Goal: Task Accomplishment & Management: Manage account settings

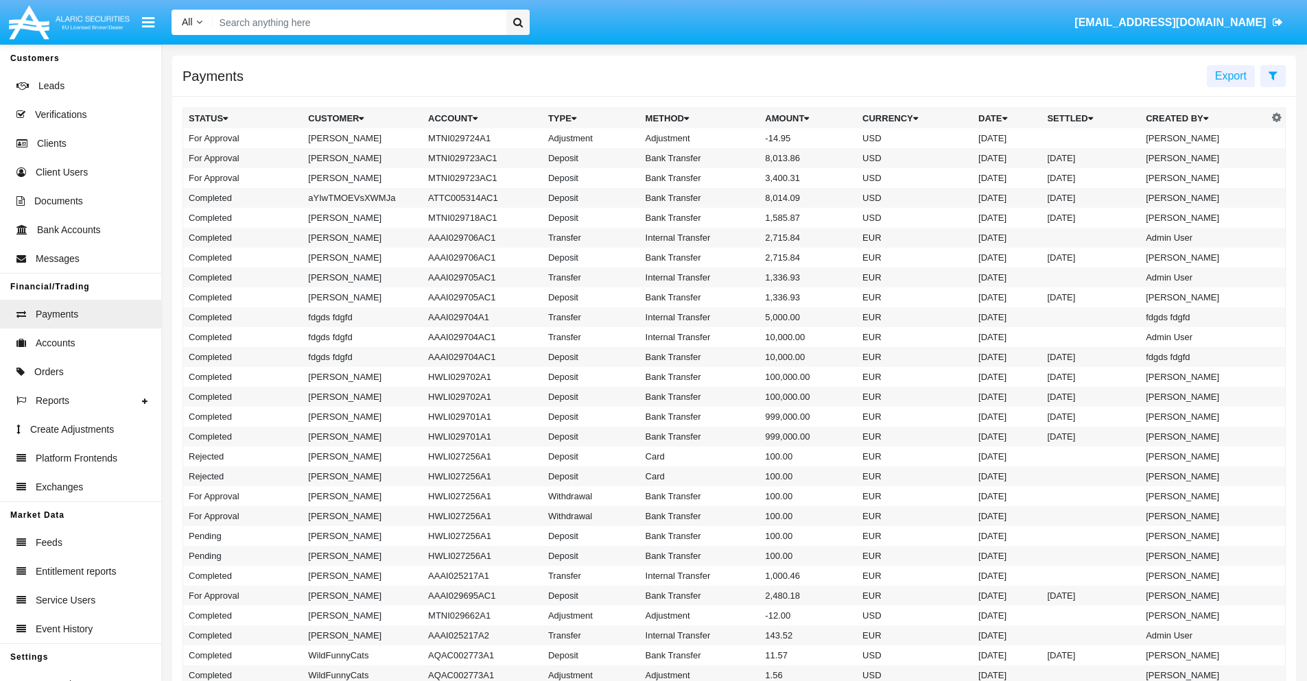
click at [476, 138] on td "MTNI029724A1" at bounding box center [483, 138] width 120 height 20
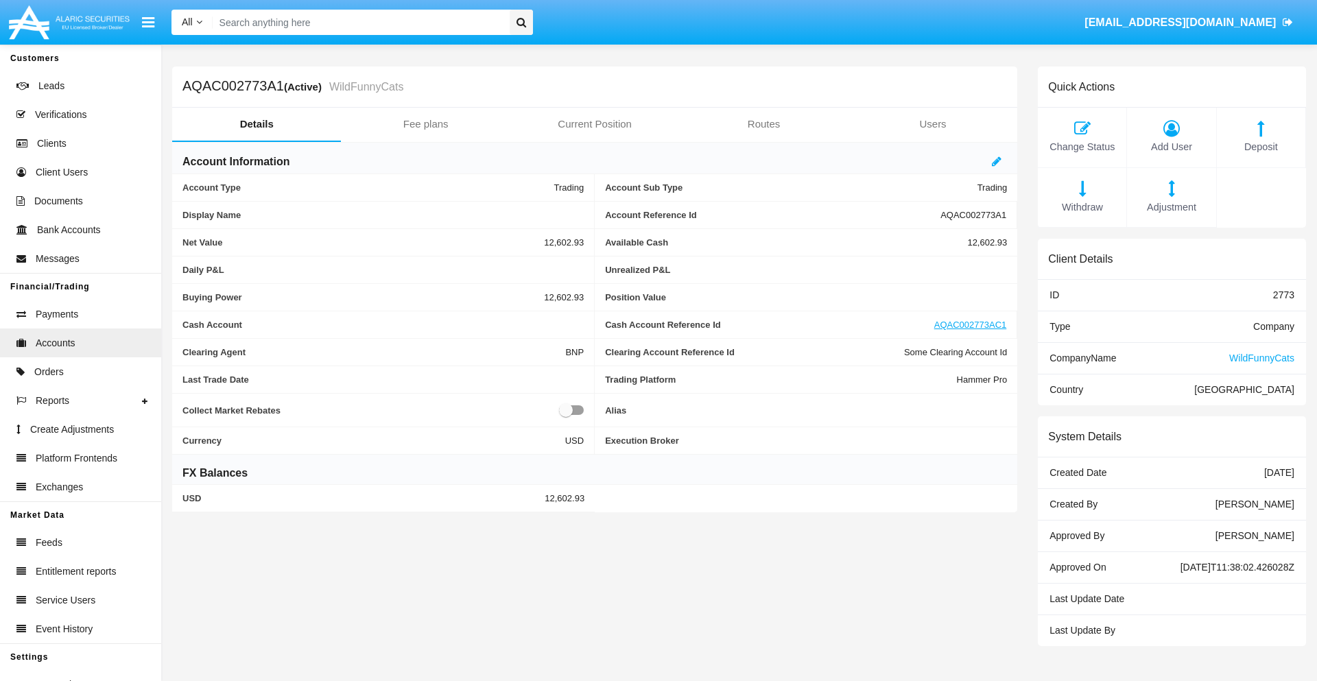
click at [1172, 207] on span "Adjustment" at bounding box center [1171, 207] width 75 height 15
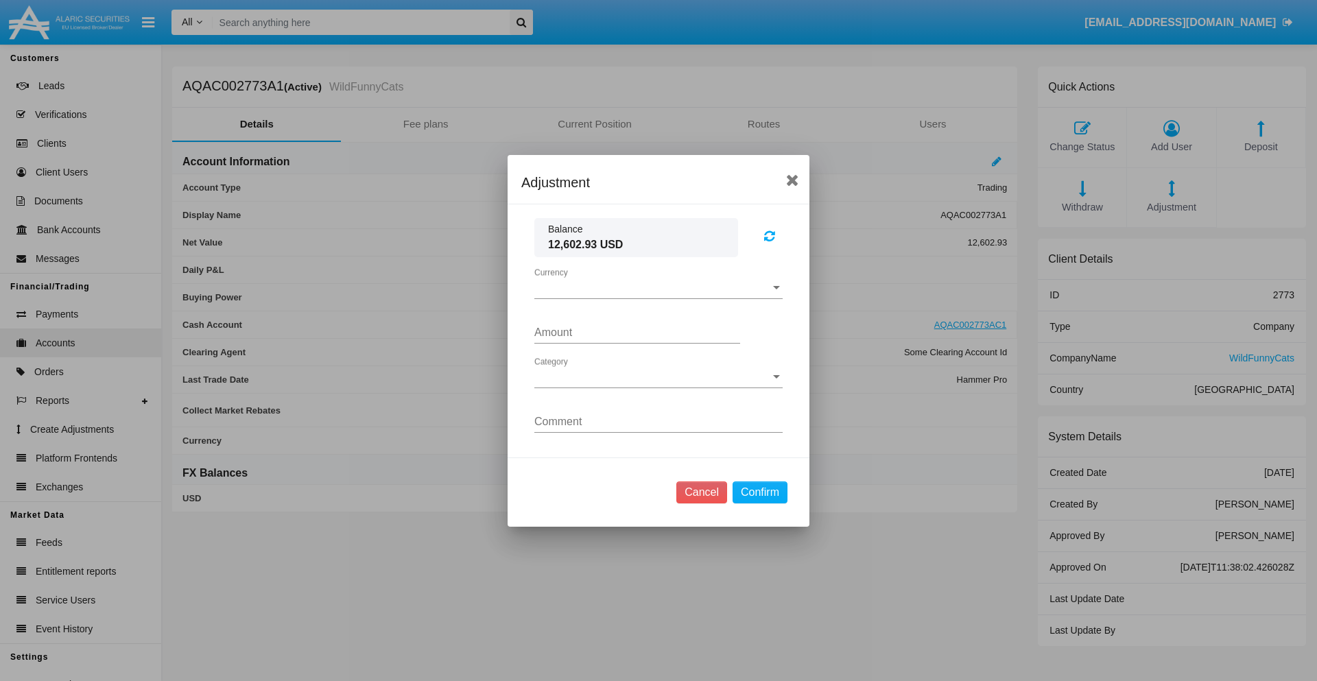
click at [659, 288] on span "Currency" at bounding box center [653, 288] width 236 height 12
click at [659, 298] on span "USD" at bounding box center [659, 298] width 248 height 33
click at [659, 377] on span "Category" at bounding box center [653, 377] width 236 height 12
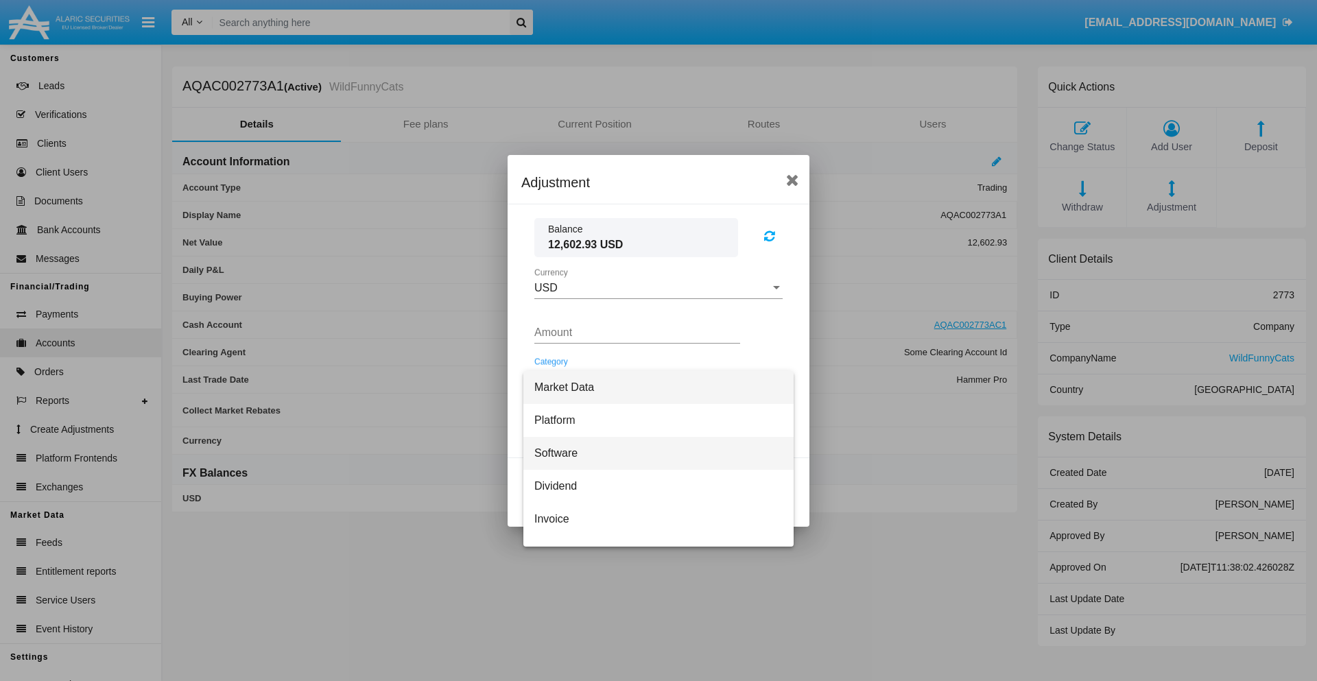
click at [653, 453] on span "Software" at bounding box center [659, 453] width 248 height 33
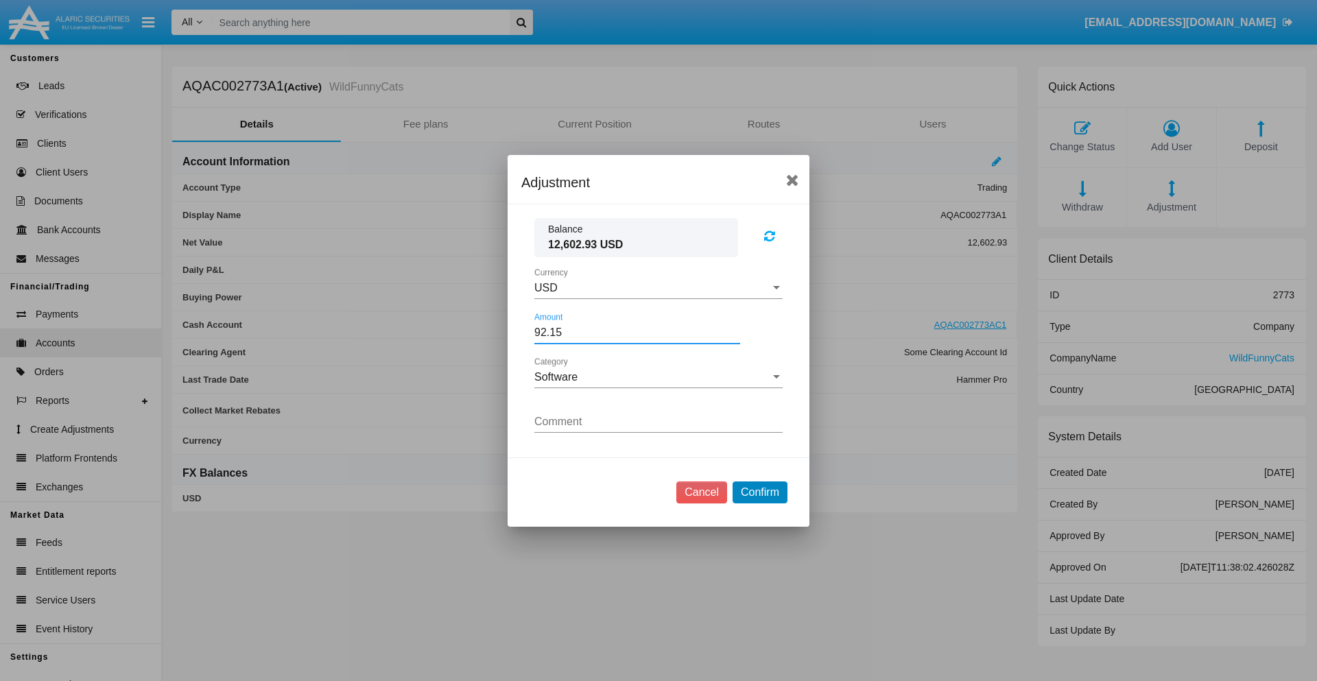
click at [760, 492] on button "Confirm" at bounding box center [760, 493] width 55 height 22
type input "92.1500"
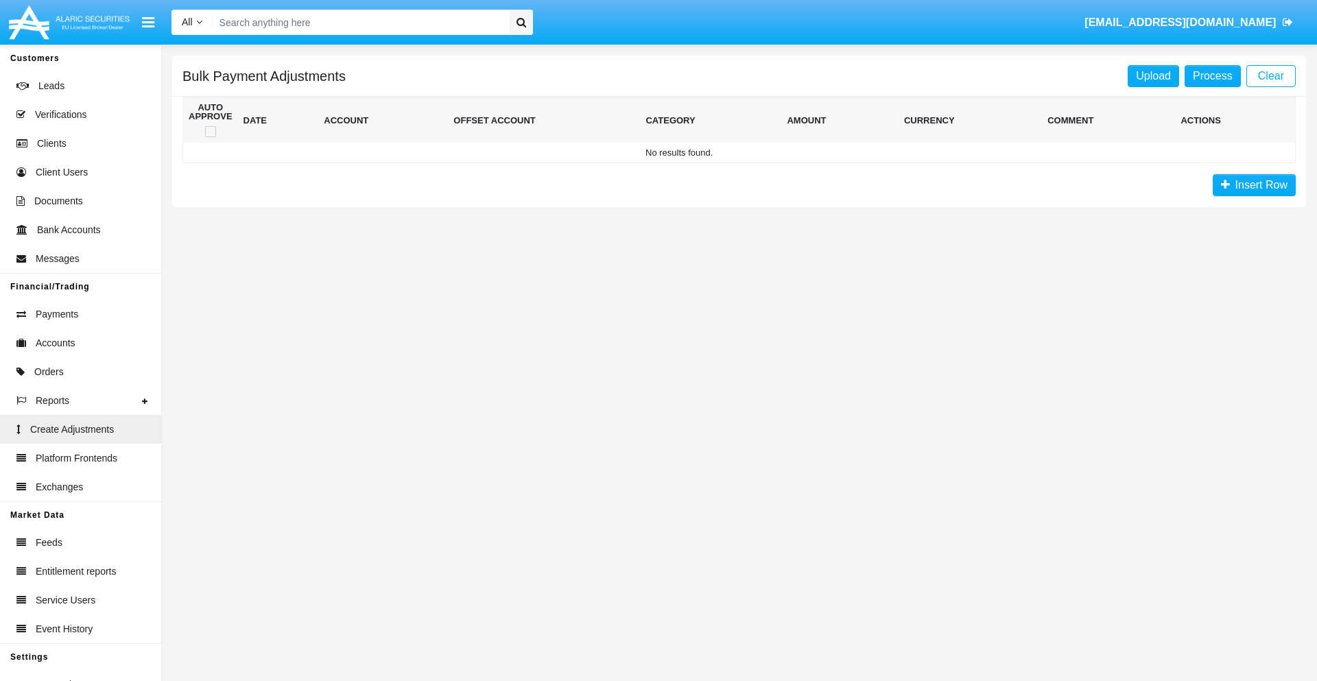
click at [1254, 185] on span "Insert Row" at bounding box center [1259, 185] width 58 height 12
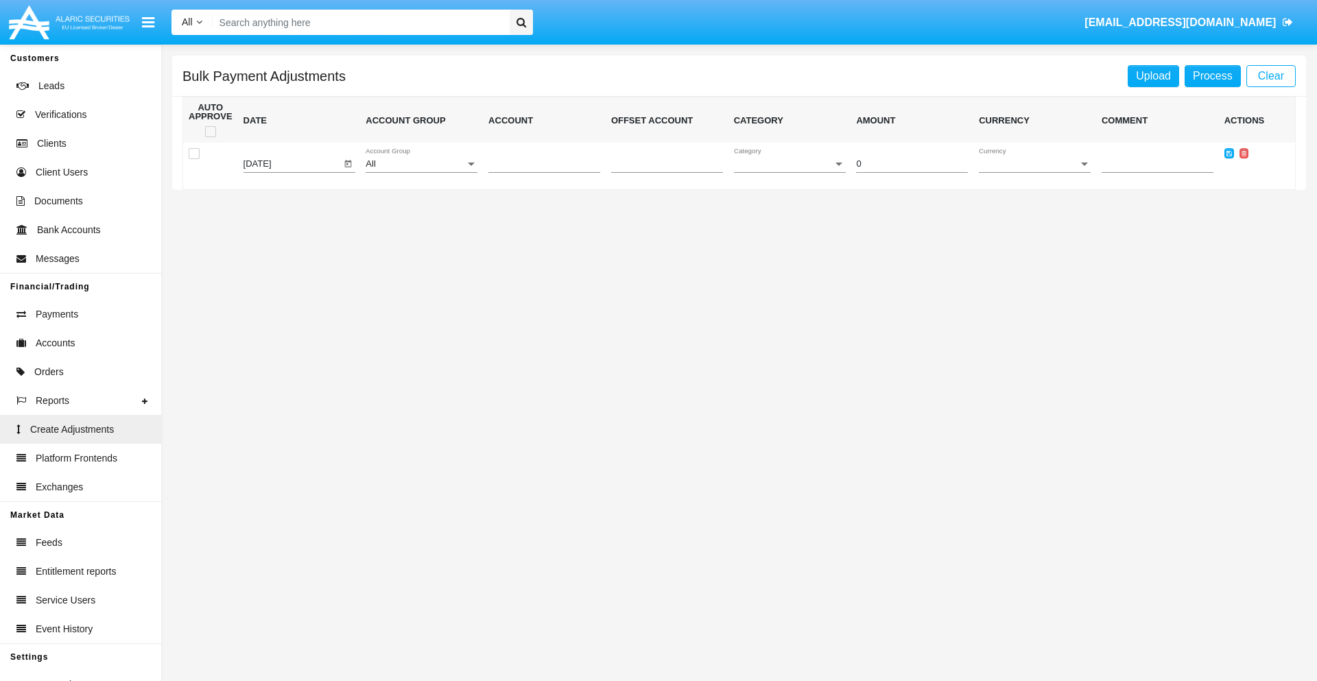
click at [421, 164] on div "All" at bounding box center [415, 164] width 99 height 10
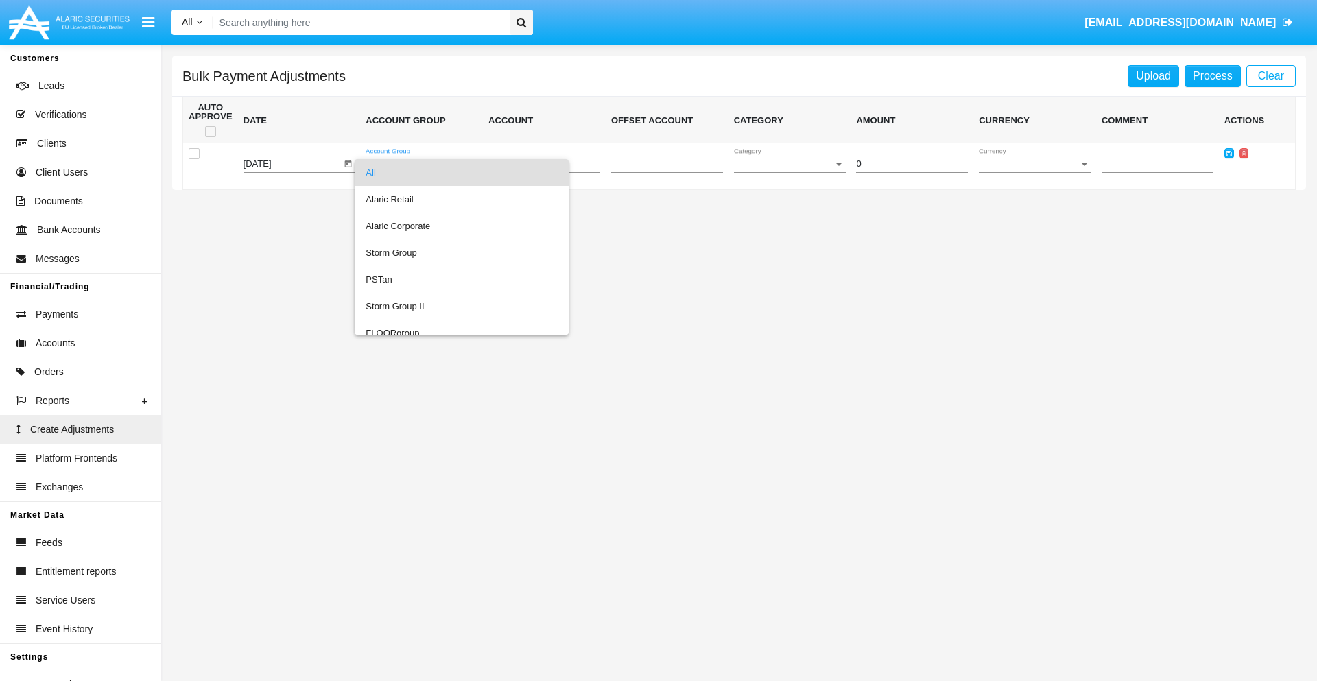
scroll to position [1296, 0]
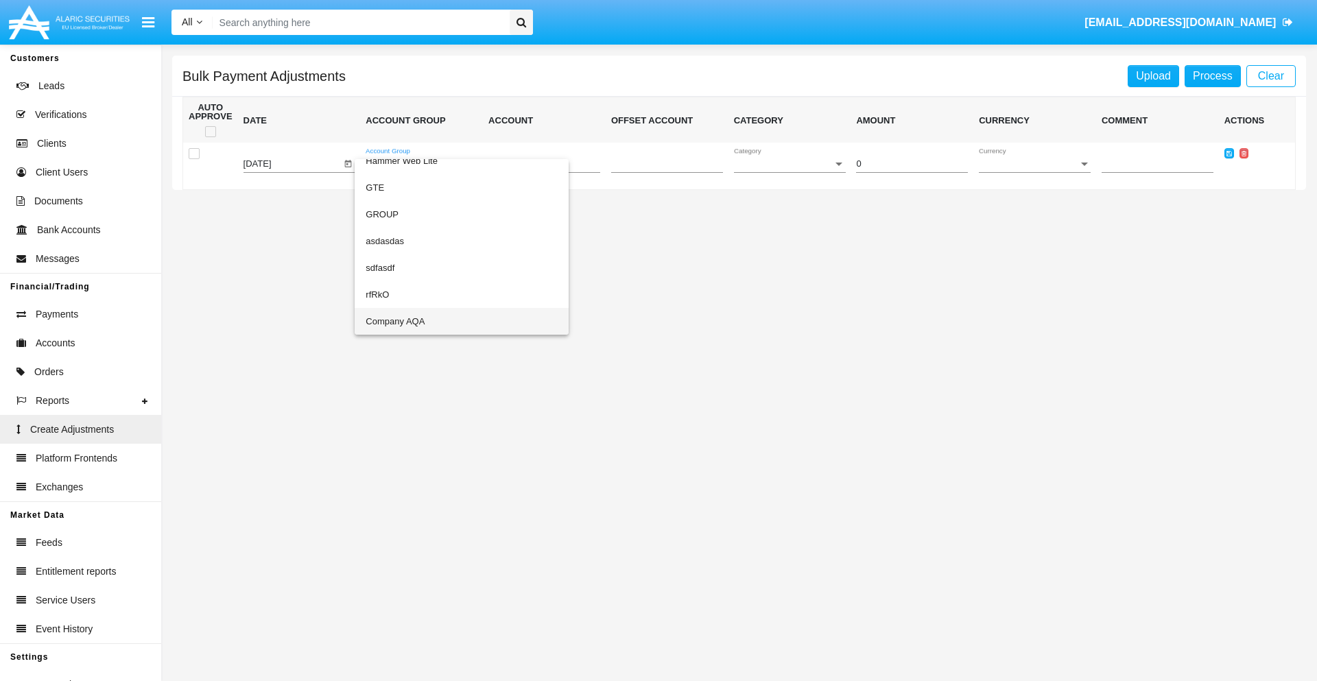
click at [434, 321] on span "Company AQA" at bounding box center [462, 321] width 192 height 27
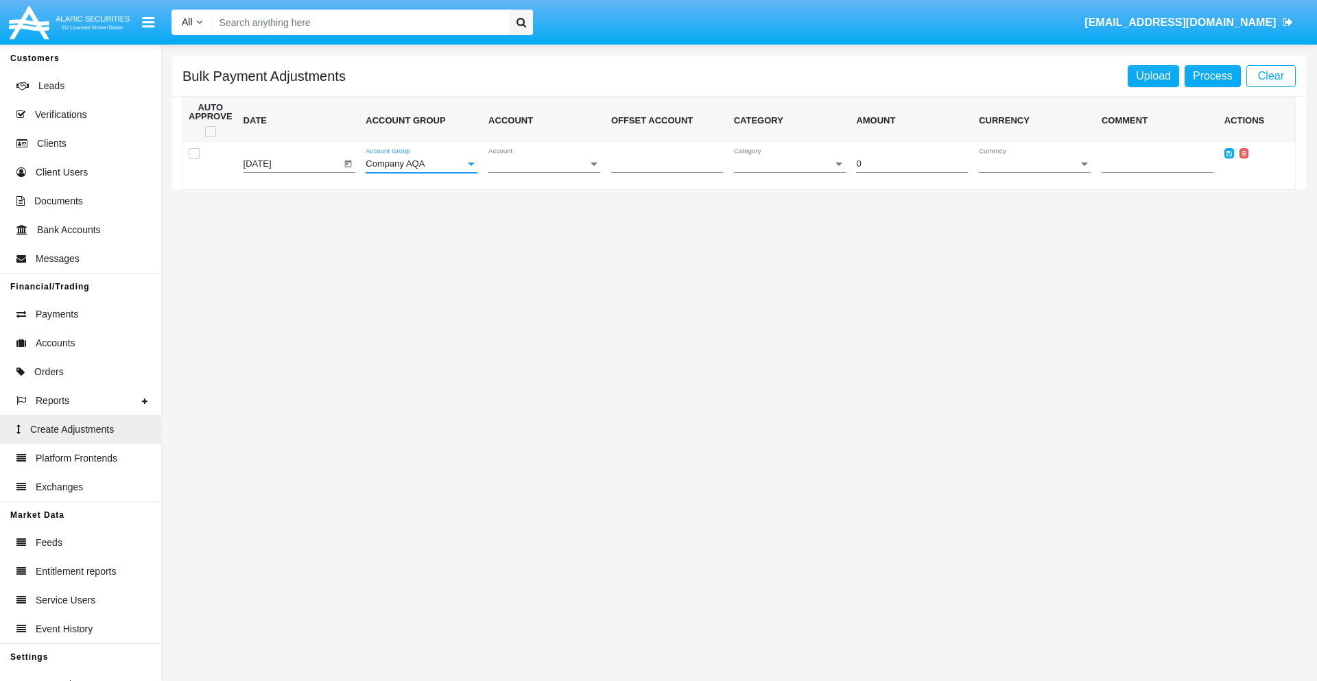
click at [544, 164] on span "Account" at bounding box center [538, 164] width 99 height 10
click at [539, 226] on span "AQAC002773A2" at bounding box center [545, 226] width 112 height 27
click at [790, 164] on span "Category" at bounding box center [783, 164] width 99 height 10
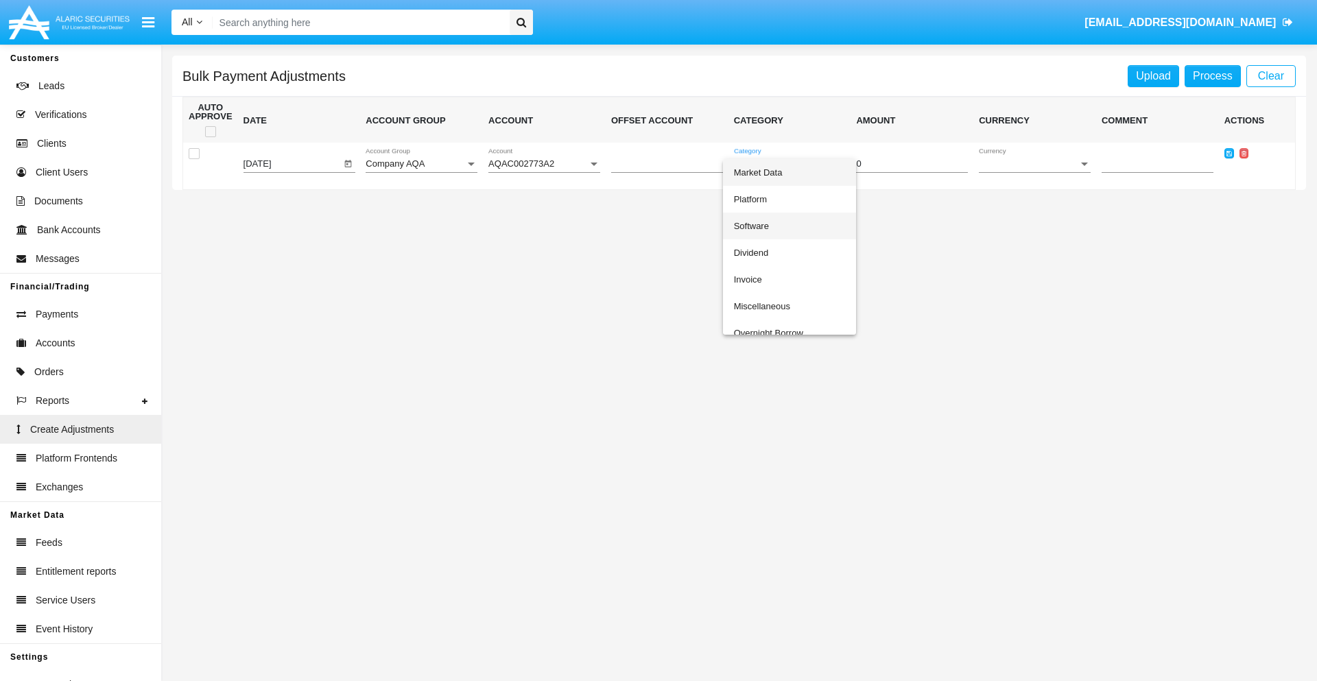
click at [786, 226] on span "Software" at bounding box center [790, 226] width 112 height 27
type input "-91.8"
click at [1035, 164] on span "Currency" at bounding box center [1028, 164] width 99 height 10
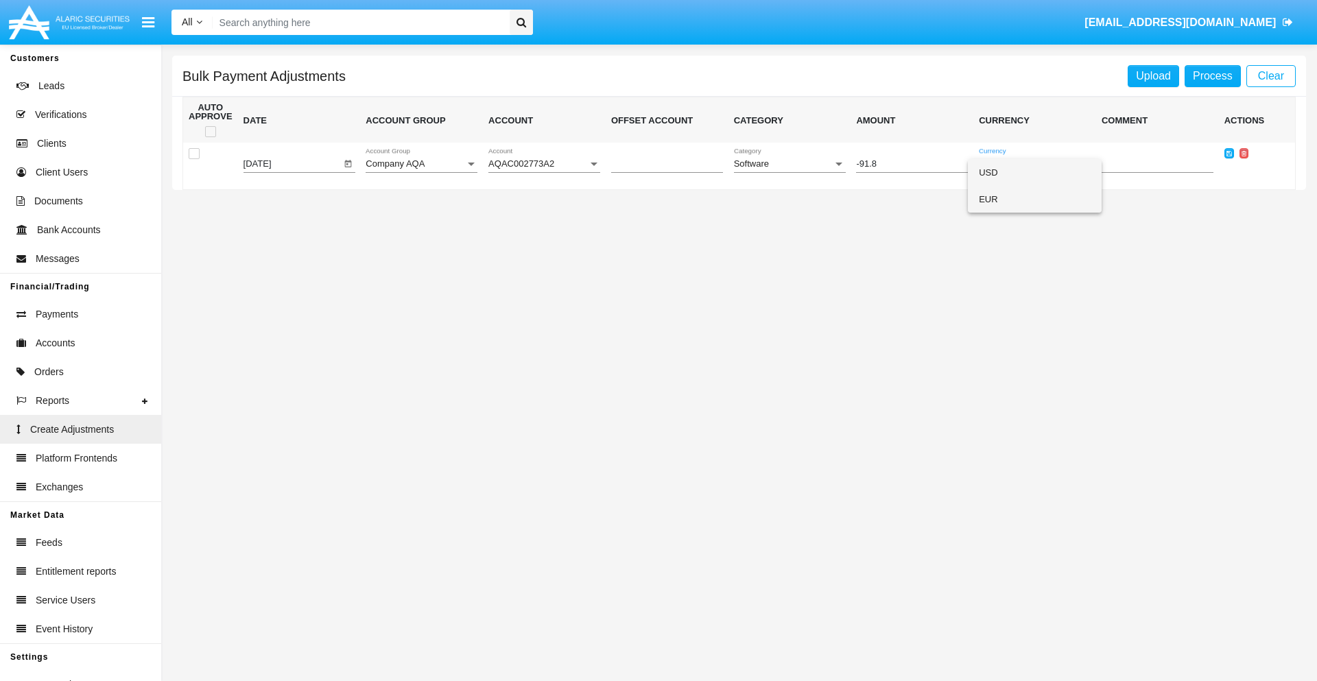
click at [1035, 199] on span "EUR" at bounding box center [1035, 199] width 112 height 27
click at [1229, 153] on icon at bounding box center [1229, 153] width 5 height 6
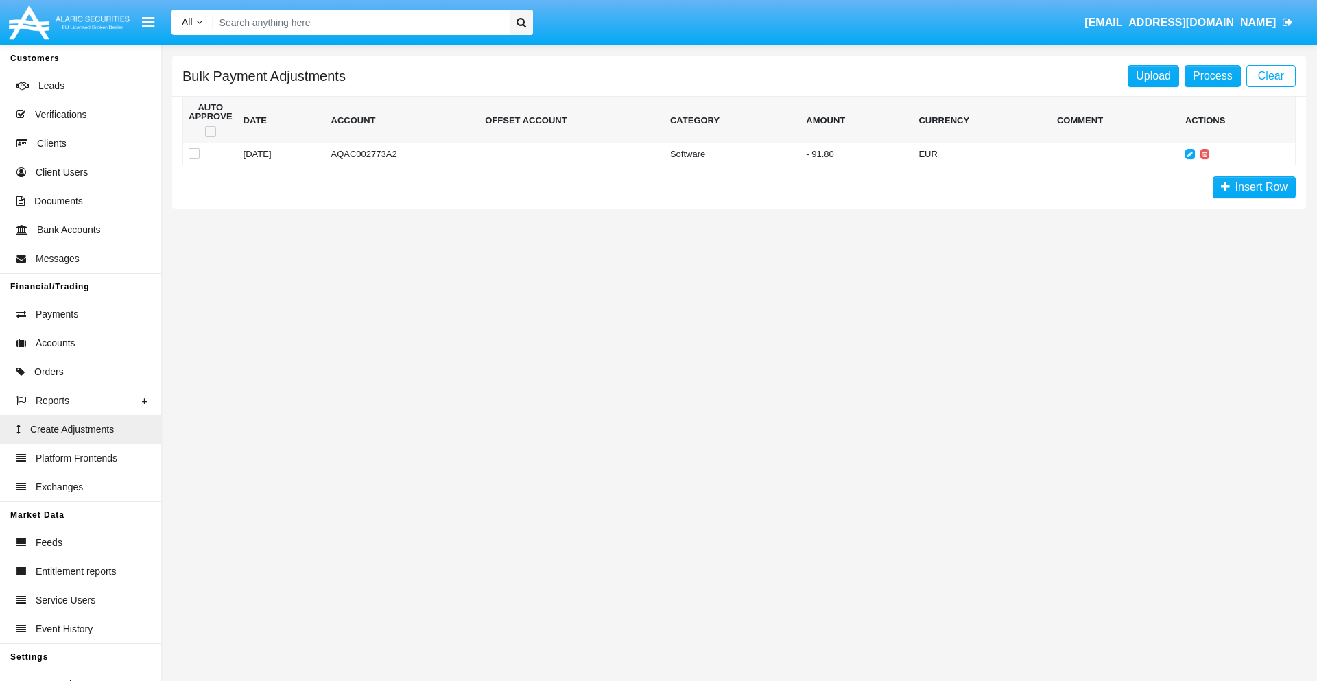
click at [210, 132] on span at bounding box center [210, 131] width 11 height 11
click at [210, 137] on input "checkbox" at bounding box center [210, 137] width 1 height 1
checkbox input "true"
click at [1212, 75] on link "Process" at bounding box center [1213, 76] width 56 height 22
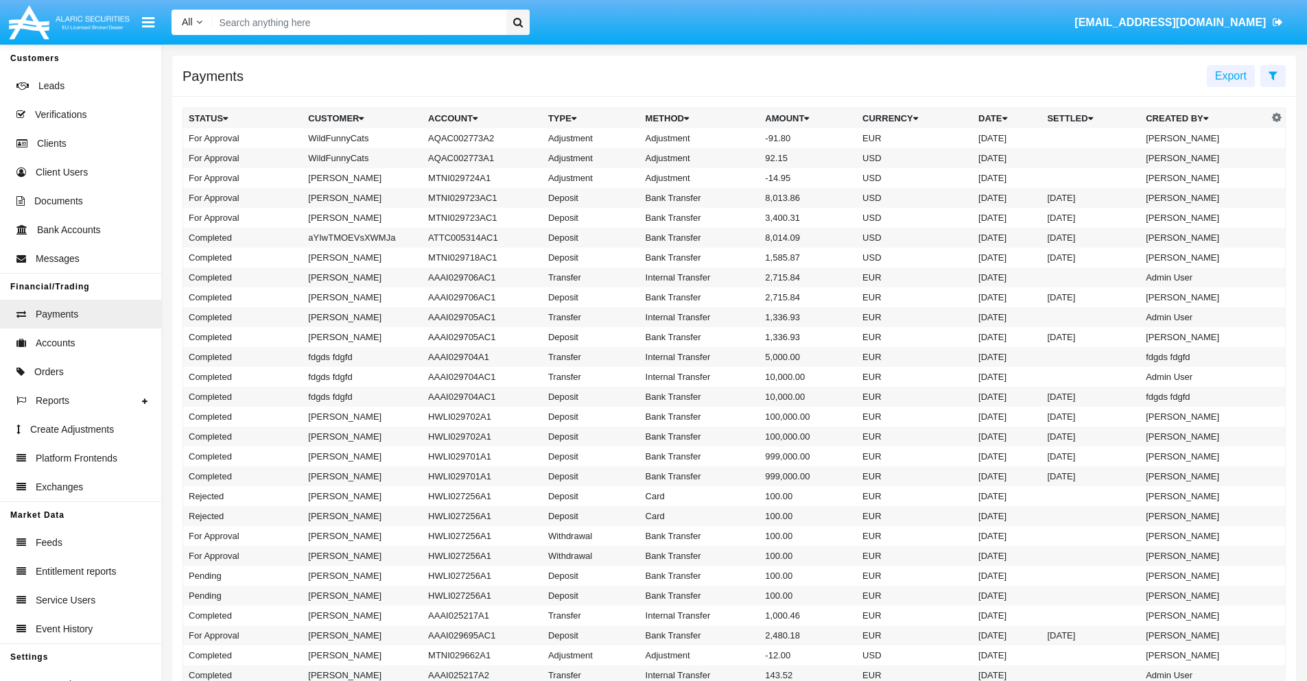
click at [734, 138] on td "Adjustment" at bounding box center [700, 138] width 120 height 20
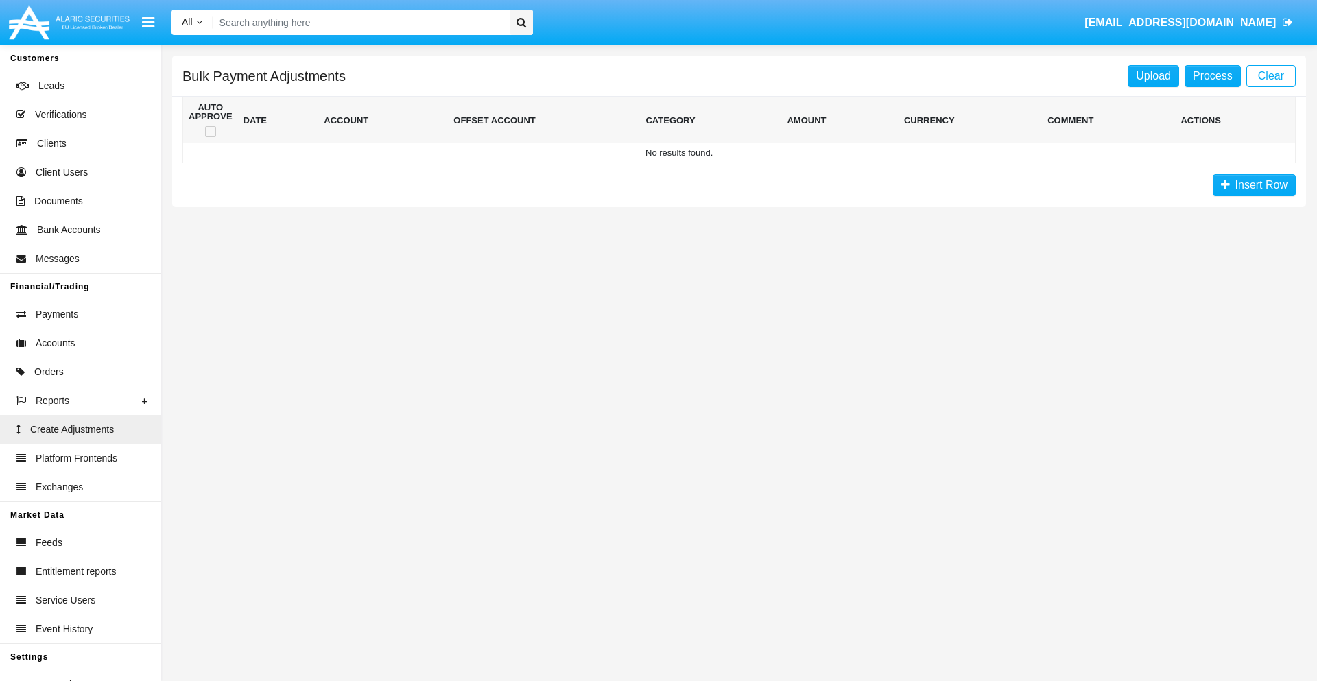
click at [1254, 185] on span "Insert Row" at bounding box center [1259, 185] width 58 height 12
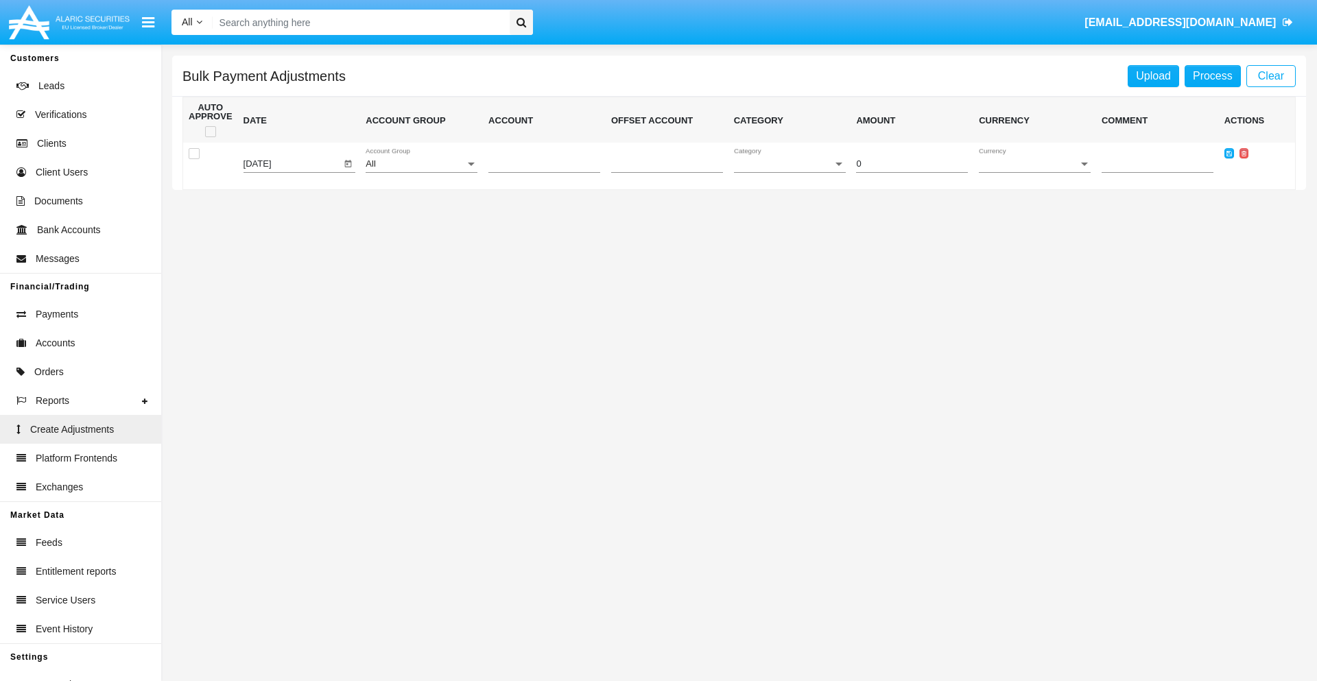
click at [421, 164] on div "All" at bounding box center [415, 164] width 99 height 10
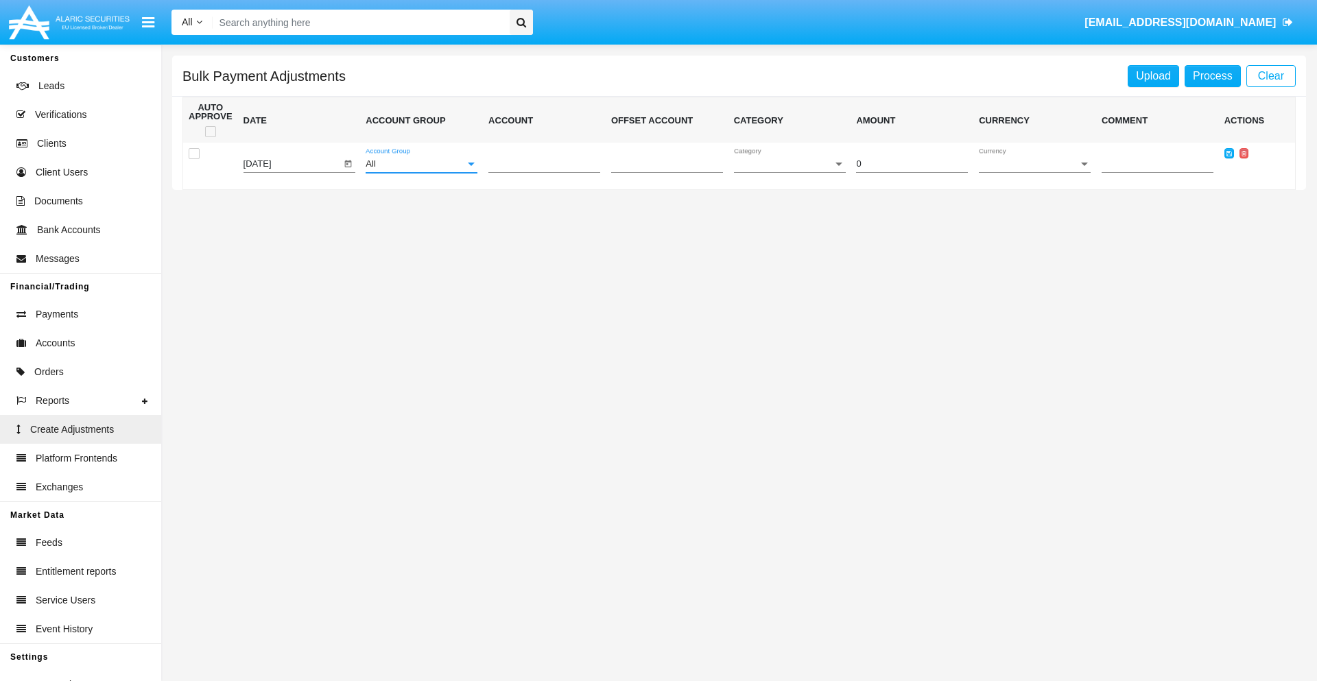
scroll to position [1296, 0]
click at [544, 164] on span "Account" at bounding box center [538, 164] width 99 height 10
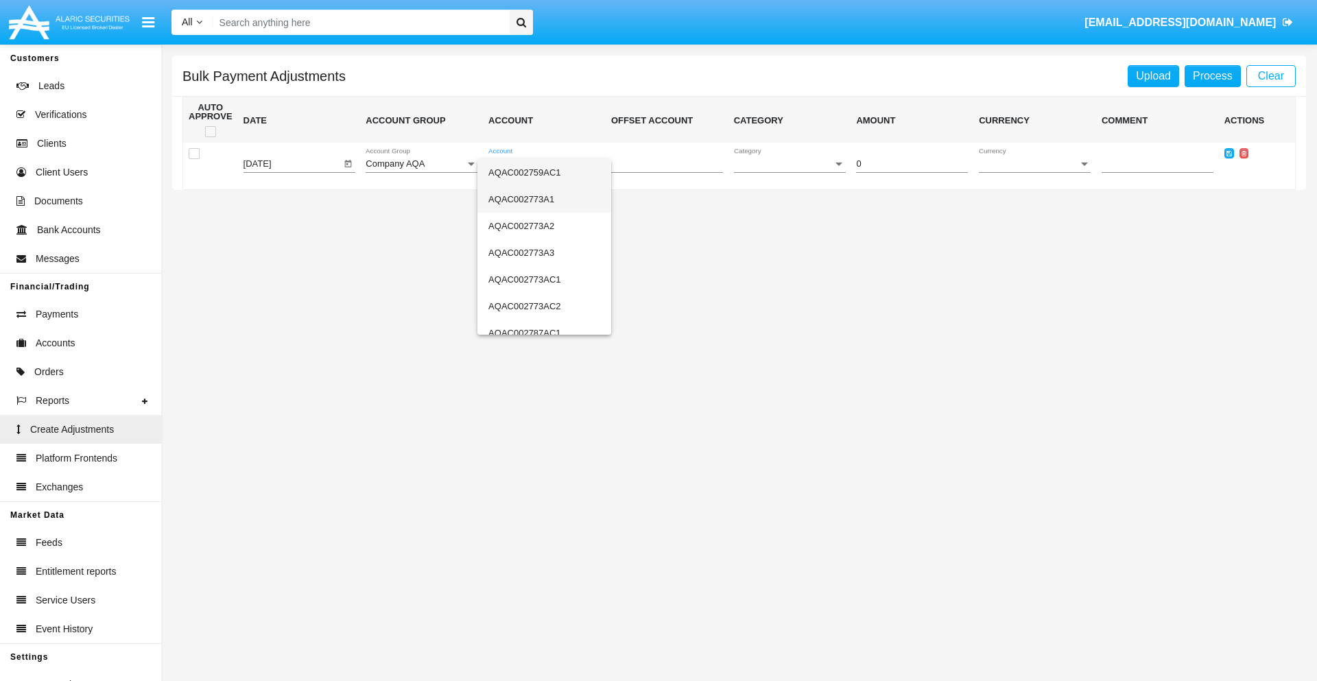
click at [539, 199] on span "AQAC002773A1" at bounding box center [545, 199] width 112 height 27
click at [790, 164] on span "Category" at bounding box center [783, 164] width 99 height 10
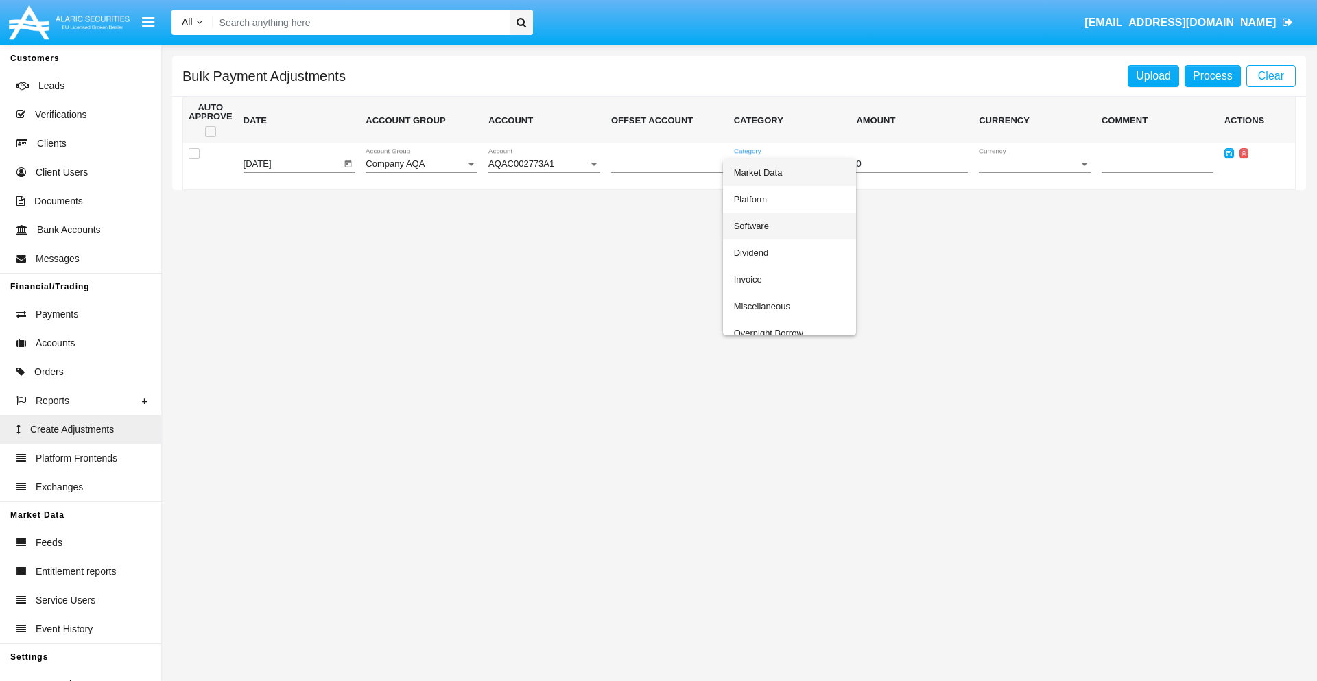
click at [786, 226] on span "Software" at bounding box center [790, 226] width 112 height 27
type input "-39.73"
click at [1035, 164] on span "Currency" at bounding box center [1028, 164] width 99 height 10
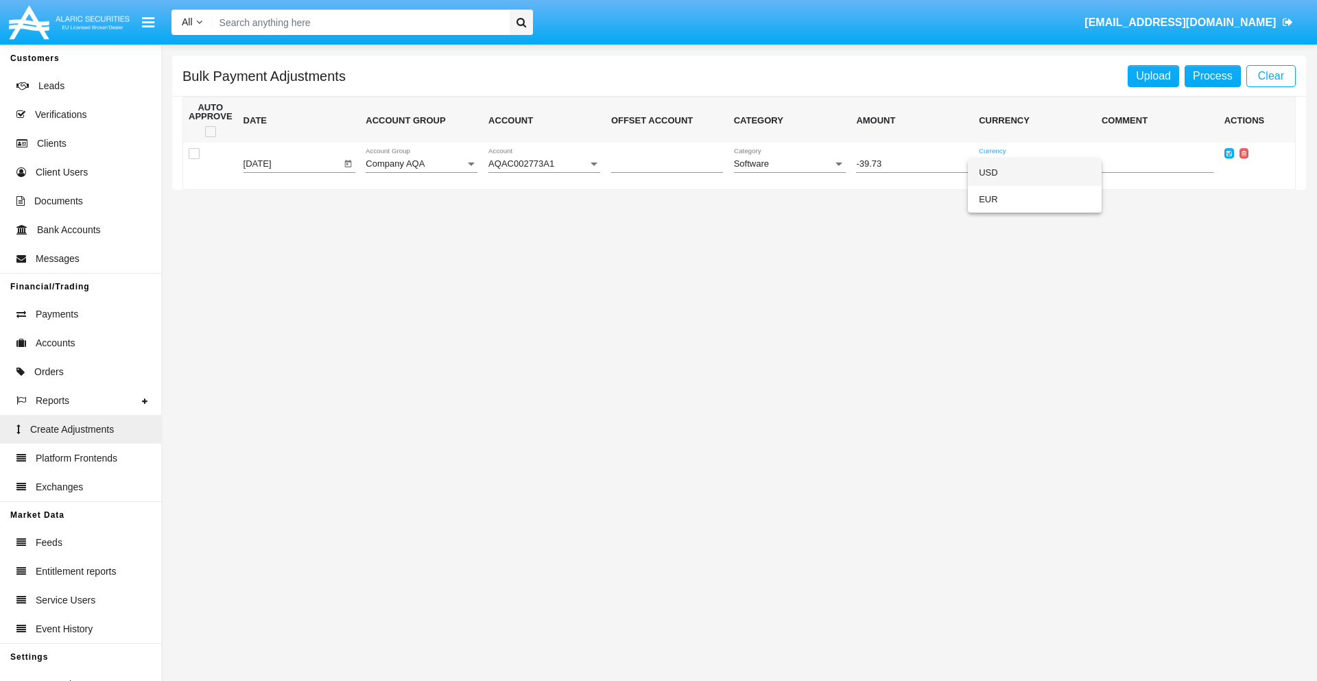
click at [1035, 172] on span "USD" at bounding box center [1035, 172] width 112 height 27
click at [1229, 153] on icon at bounding box center [1229, 153] width 5 height 6
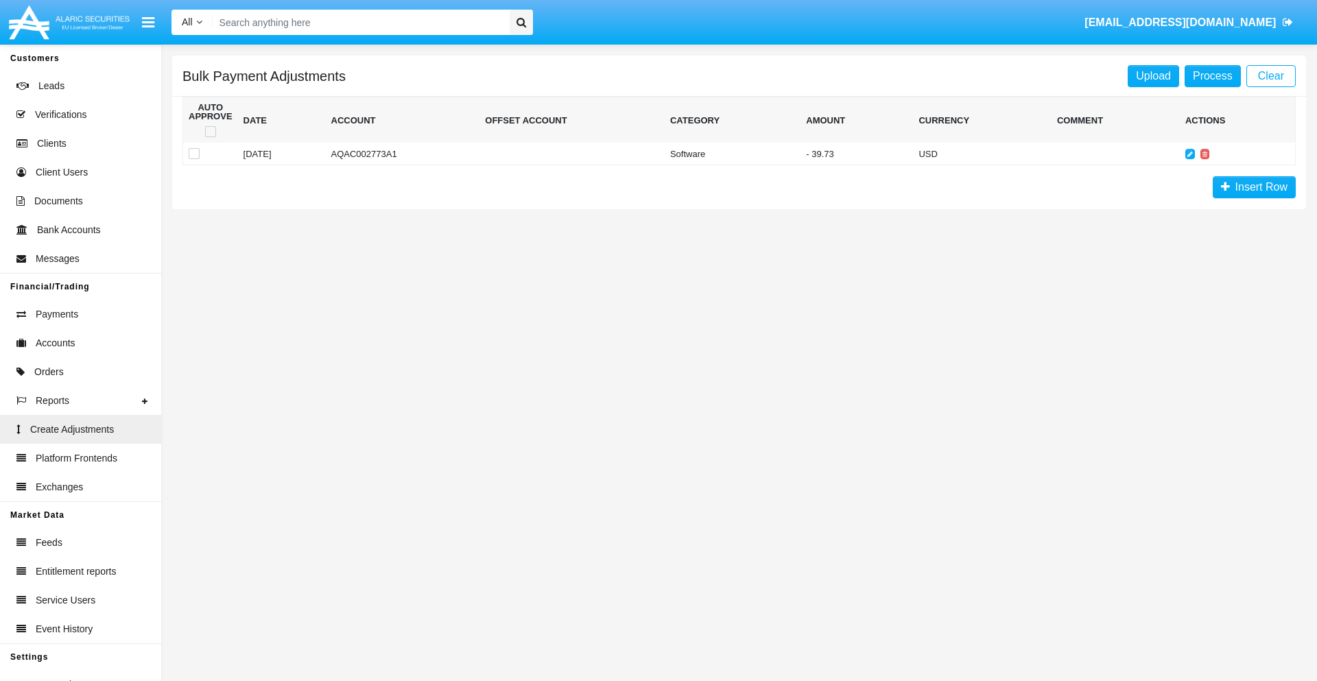
click at [210, 132] on span at bounding box center [210, 131] width 11 height 11
click at [210, 137] on input "checkbox" at bounding box center [210, 137] width 1 height 1
checkbox input "true"
click at [1212, 75] on link "Process" at bounding box center [1213, 76] width 56 height 22
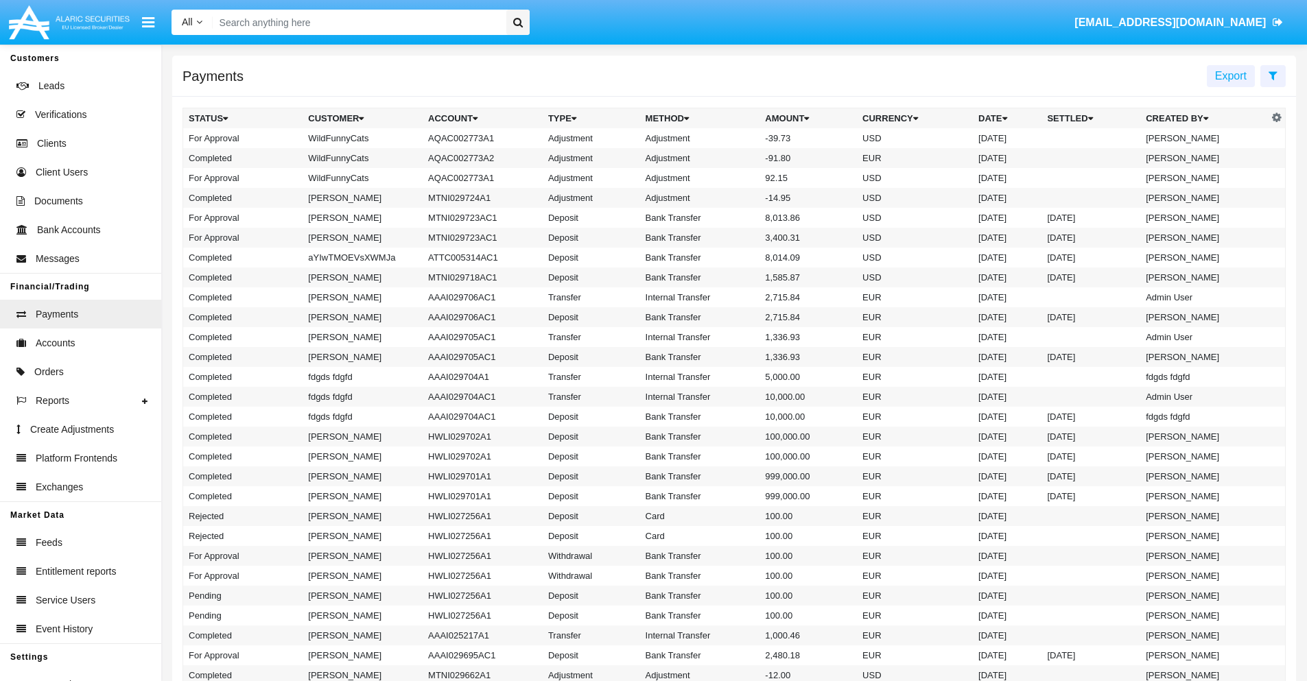
click at [734, 138] on td "Adjustment" at bounding box center [700, 138] width 120 height 20
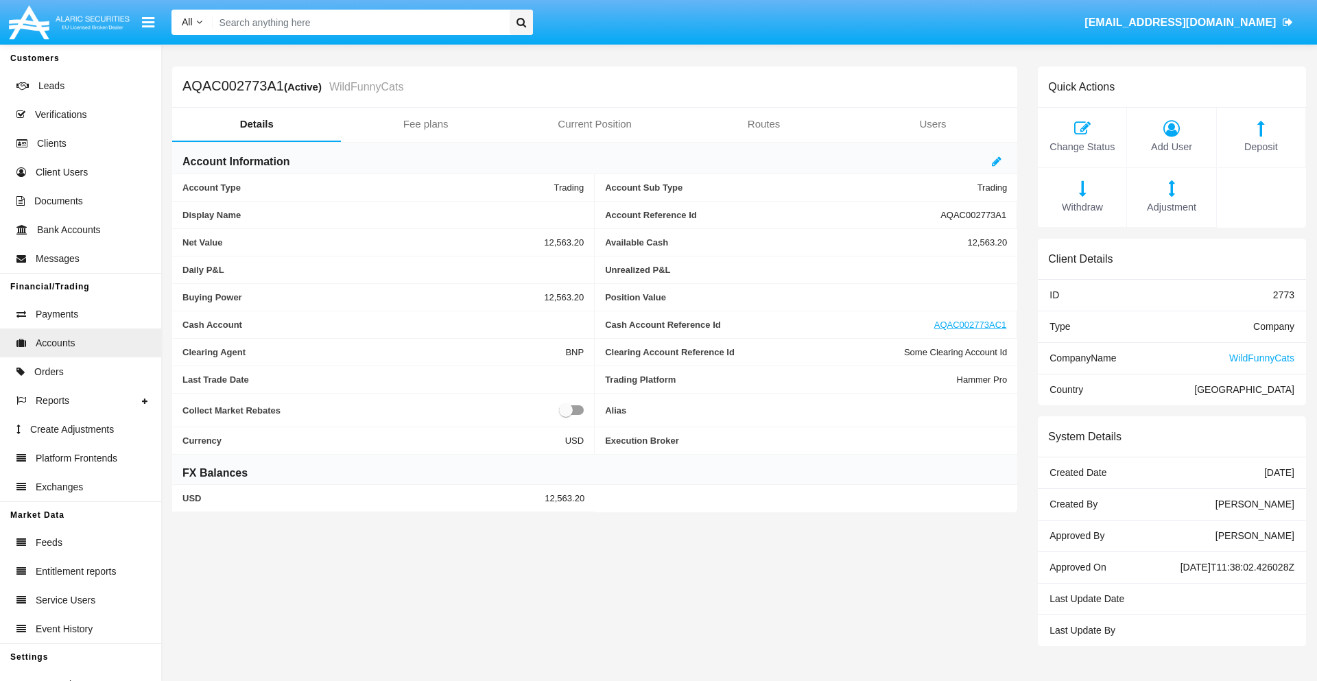
click at [1261, 147] on span "Deposit" at bounding box center [1261, 147] width 75 height 15
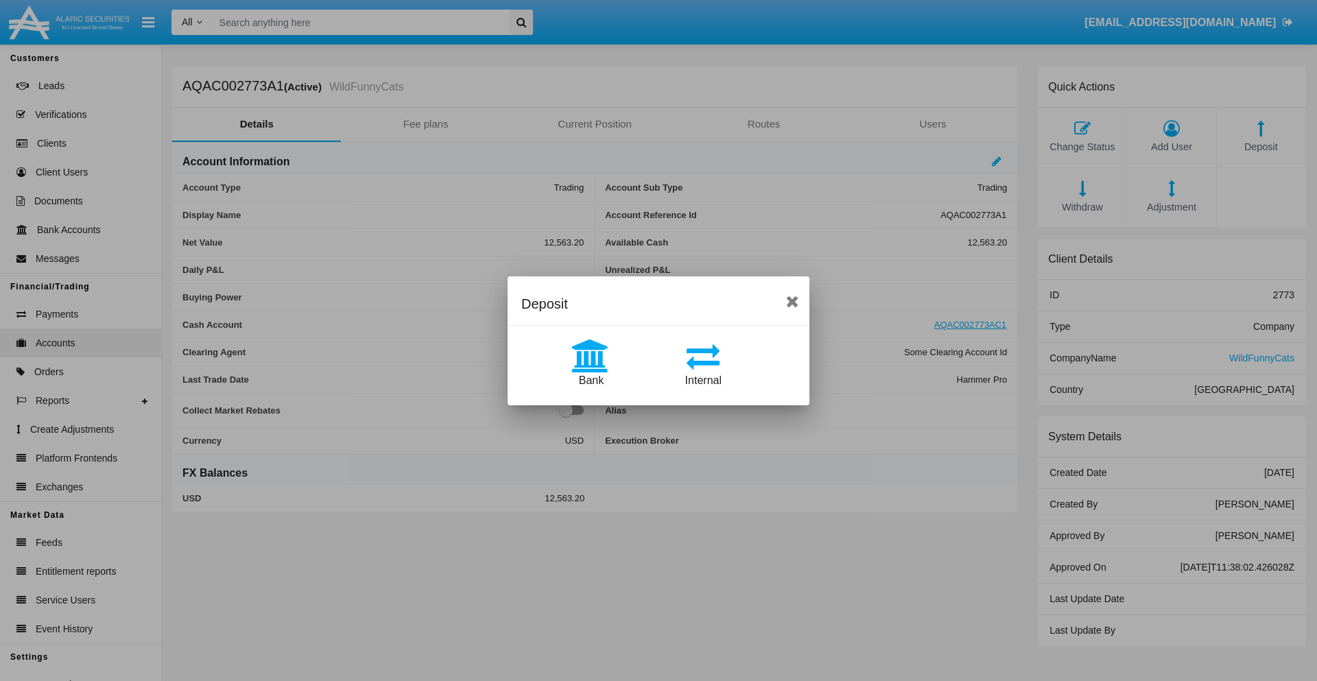
click at [591, 380] on span "Bank" at bounding box center [591, 381] width 25 height 12
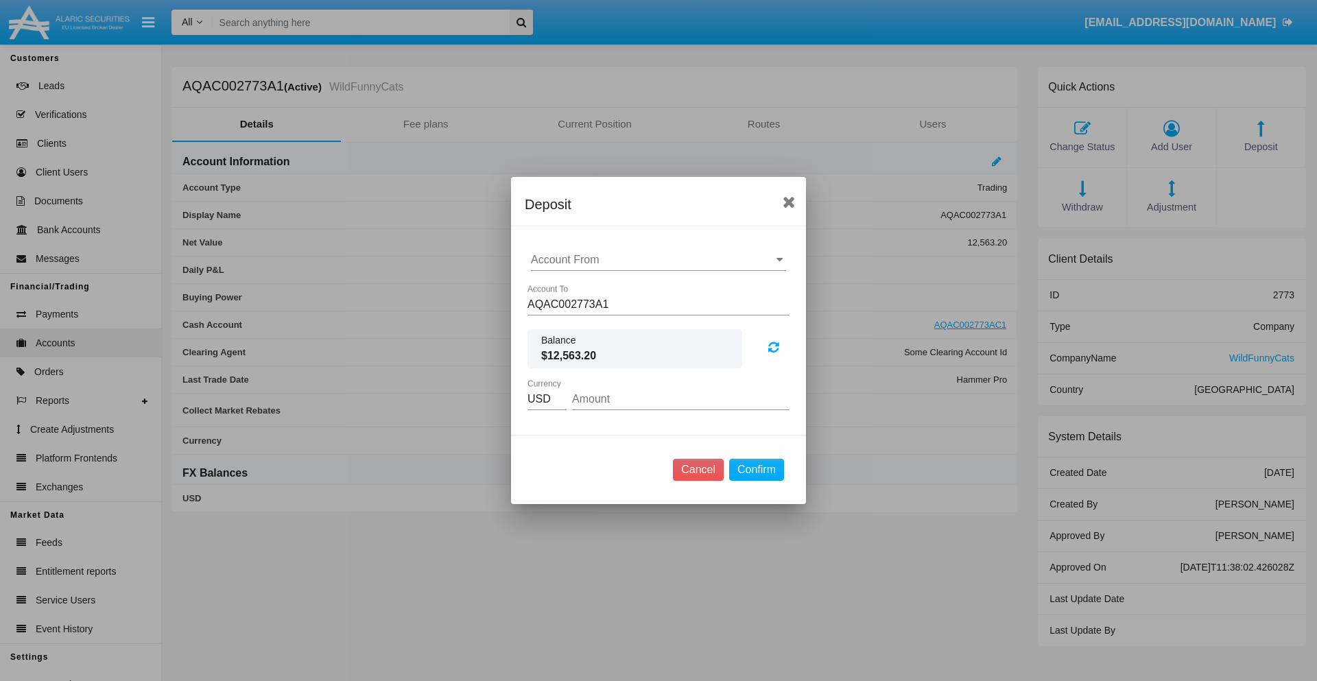
click at [659, 260] on input "Account From" at bounding box center [658, 260] width 255 height 12
click at [561, 287] on span "ACDC" at bounding box center [561, 287] width 31 height 12
type input "ACDC"
type input "94.18"
click at [756, 470] on button "Confirm" at bounding box center [756, 470] width 55 height 22
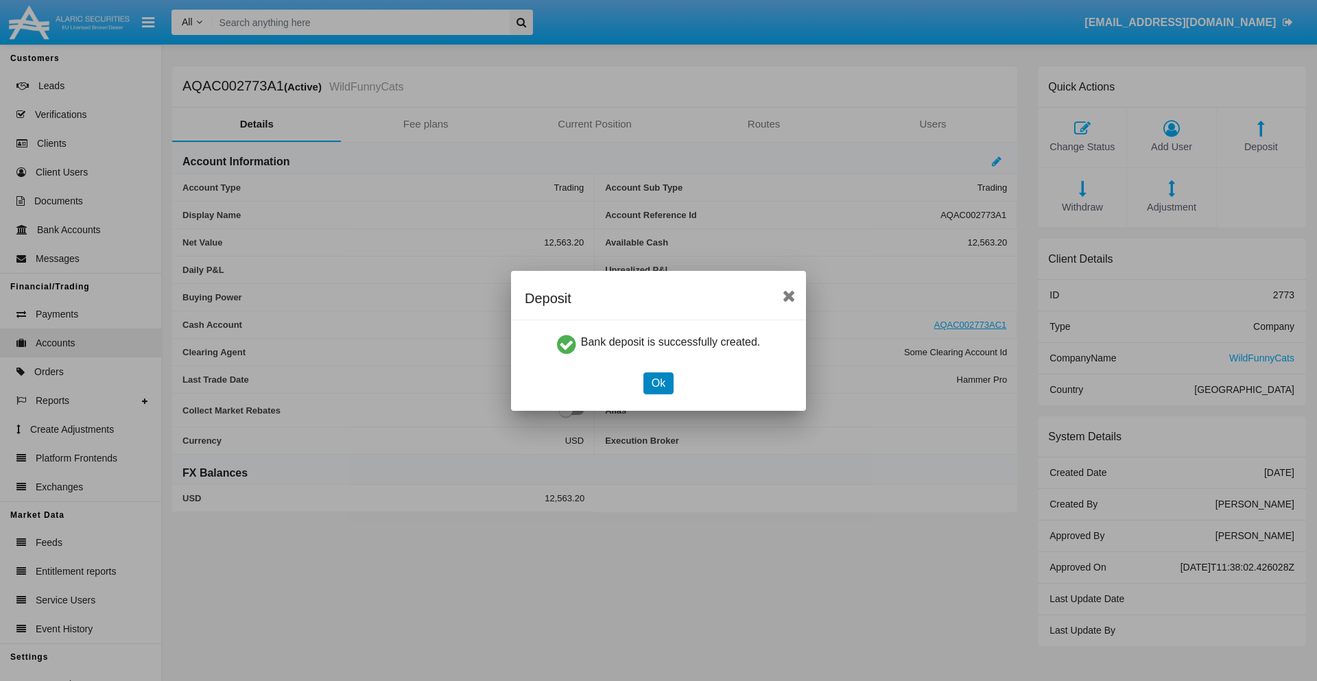
click at [658, 383] on button "Ok" at bounding box center [659, 384] width 30 height 22
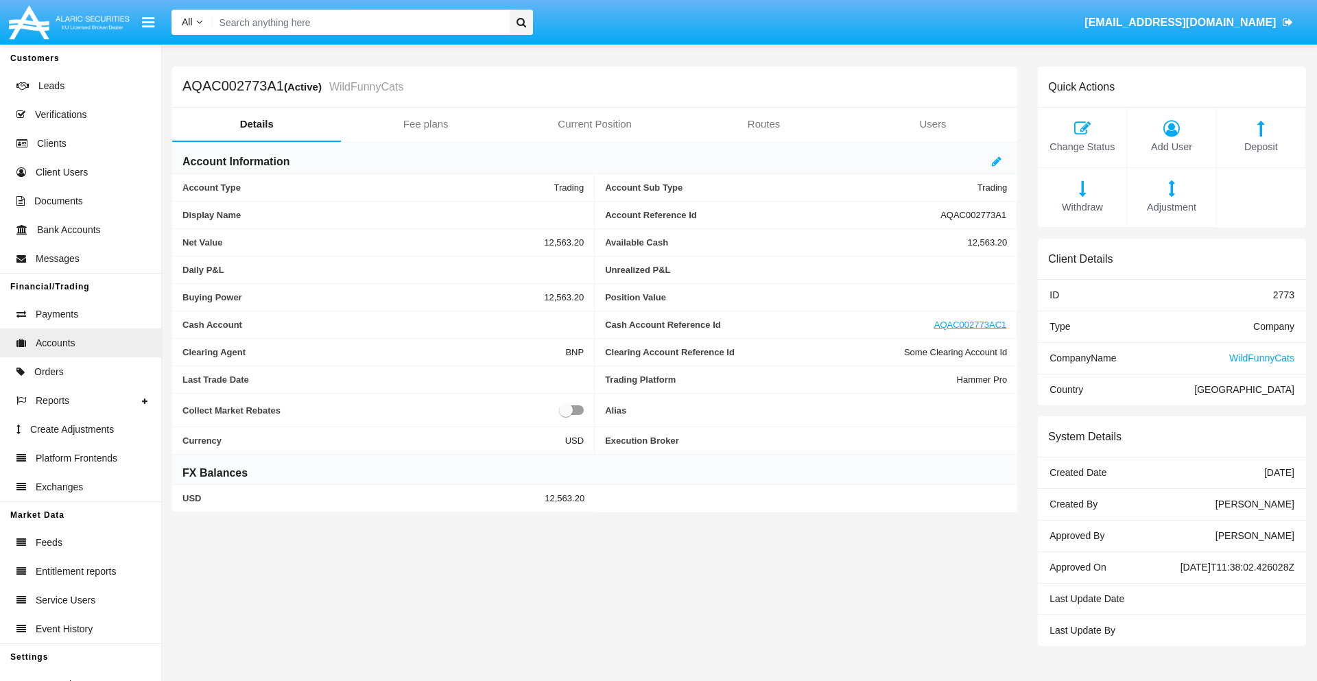
click at [1261, 147] on span "Deposit" at bounding box center [1261, 147] width 75 height 15
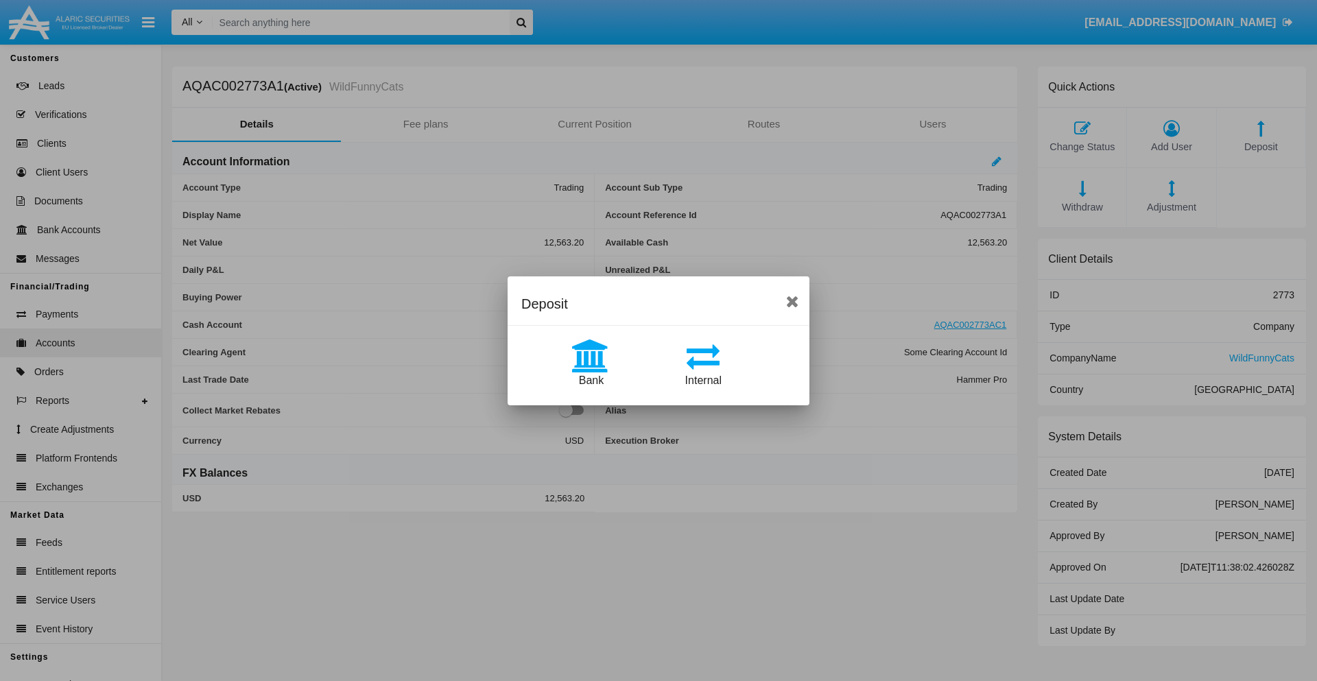
click at [703, 380] on span "Internal" at bounding box center [703, 381] width 36 height 12
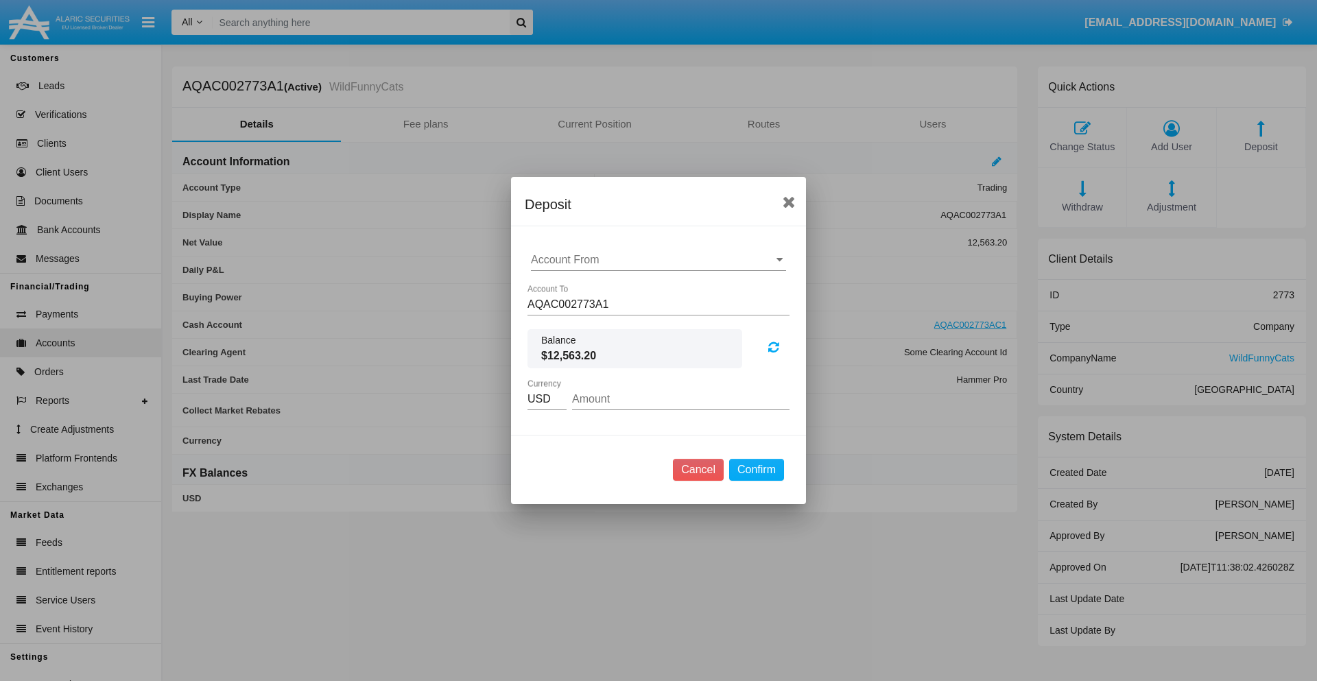
click at [659, 260] on input "Account From" at bounding box center [658, 260] width 255 height 12
click at [589, 320] on span "AQAC002773AC1" at bounding box center [590, 320] width 89 height 12
type input "AQAC002773AC1"
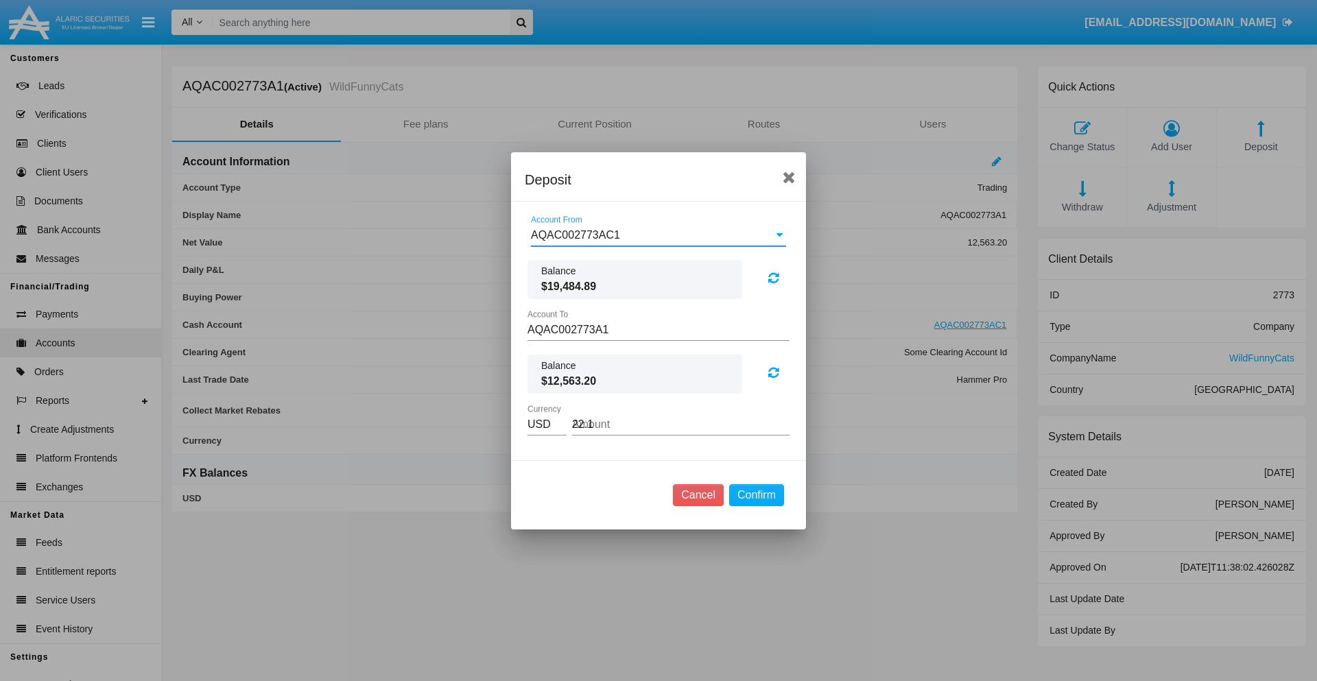
type input "22.19"
click at [756, 495] on button "Confirm" at bounding box center [756, 495] width 55 height 22
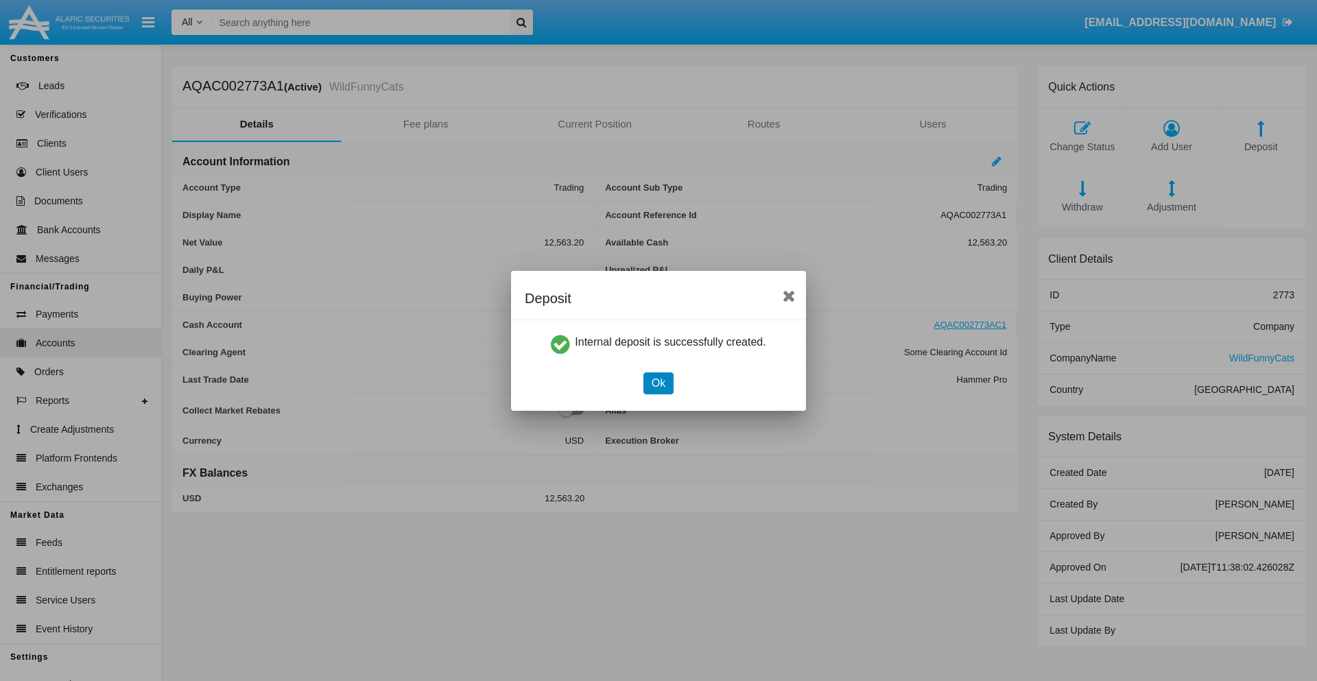
click at [658, 383] on button "Ok" at bounding box center [659, 384] width 30 height 22
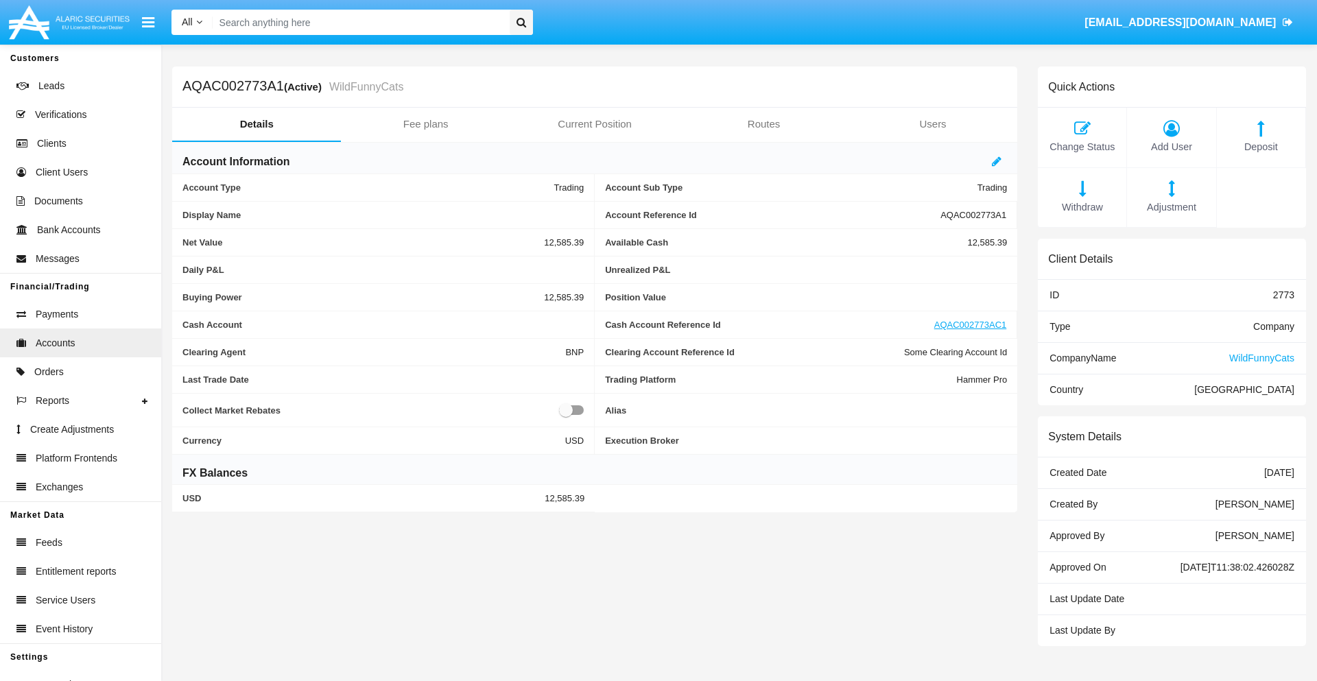
click at [1082, 207] on span "Withdraw" at bounding box center [1082, 207] width 75 height 15
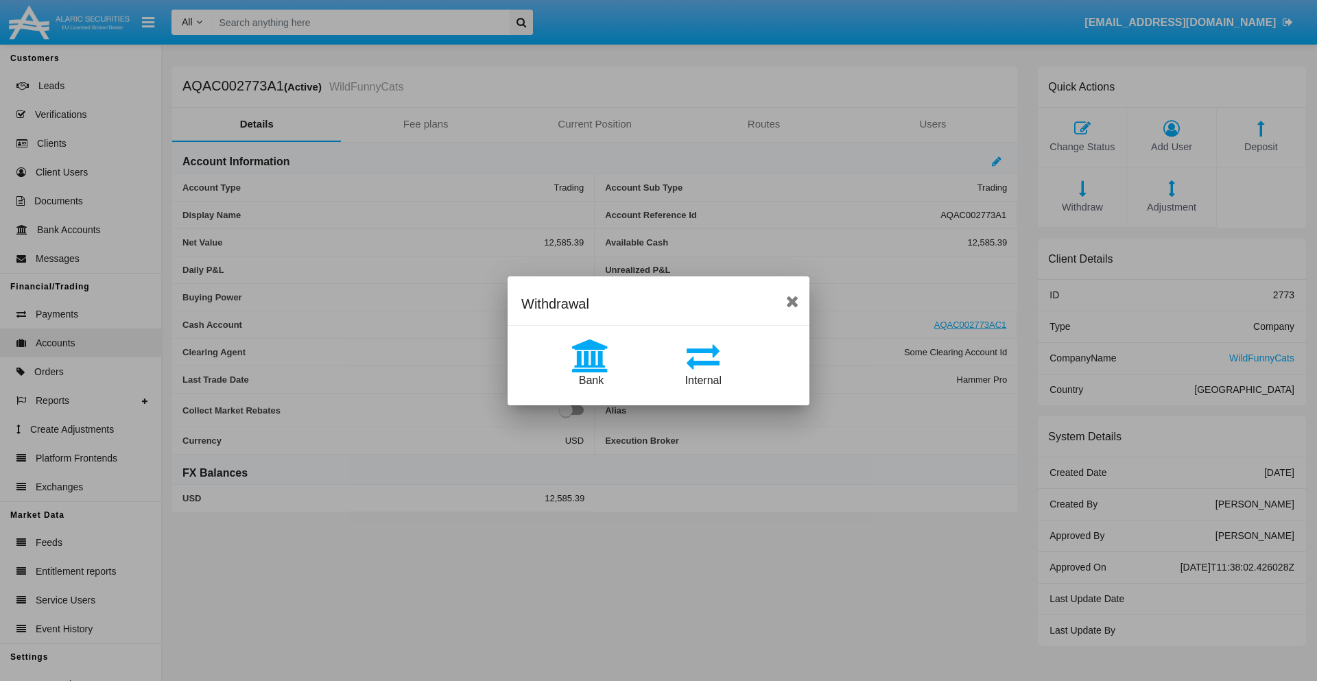
click at [703, 380] on span "Internal" at bounding box center [703, 381] width 36 height 12
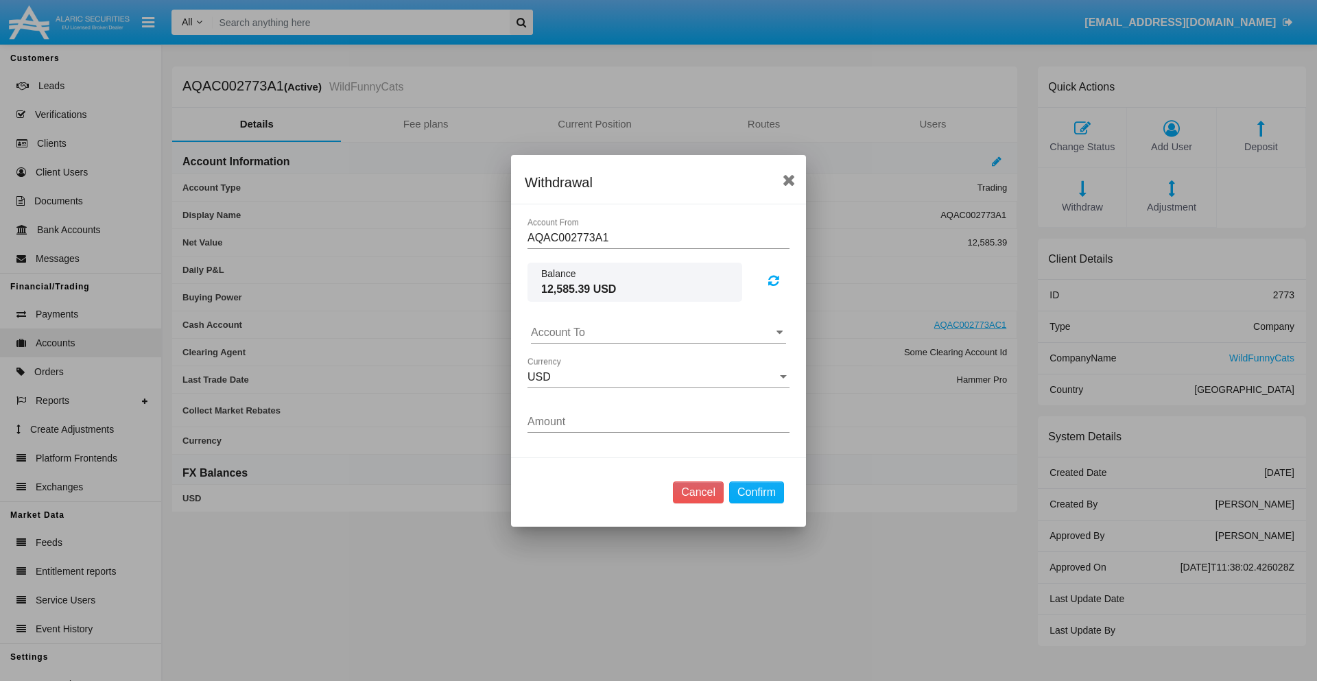
click at [659, 332] on input "Account To" at bounding box center [658, 333] width 255 height 12
click at [589, 392] on span "AQAC002773AC1" at bounding box center [590, 393] width 89 height 12
type input "AQAC002773AC1"
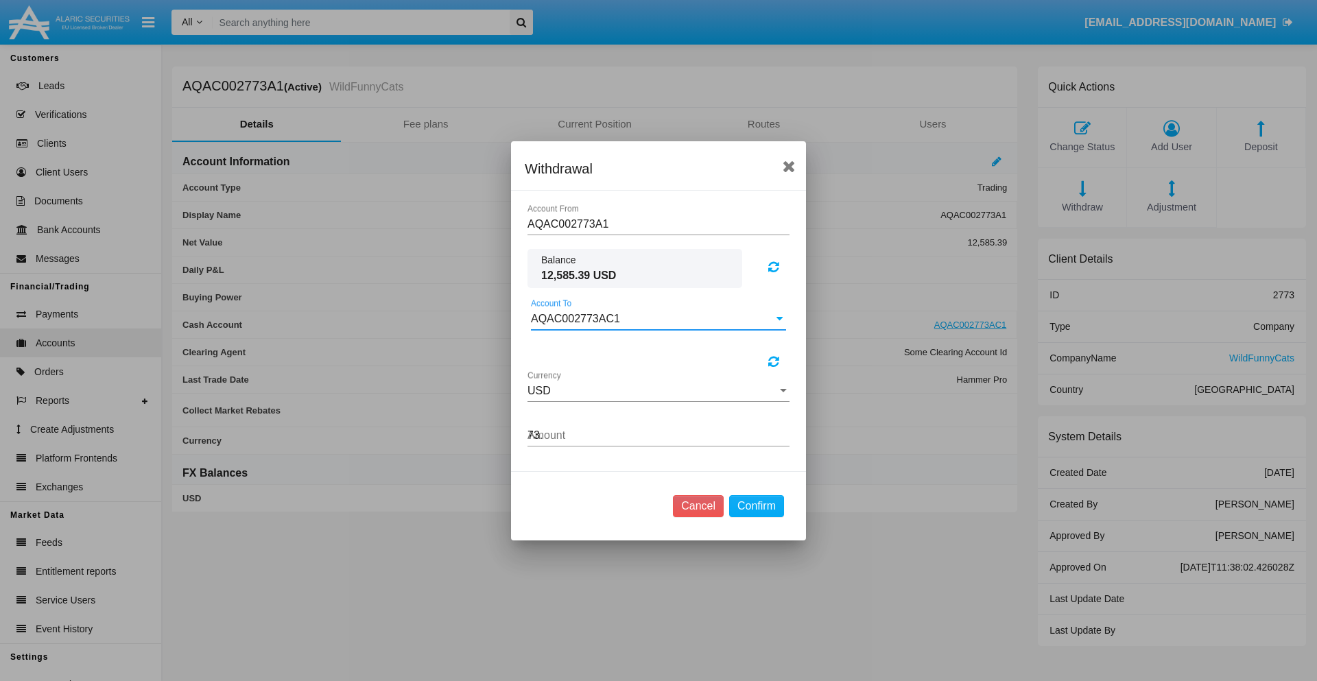
type input "73.0"
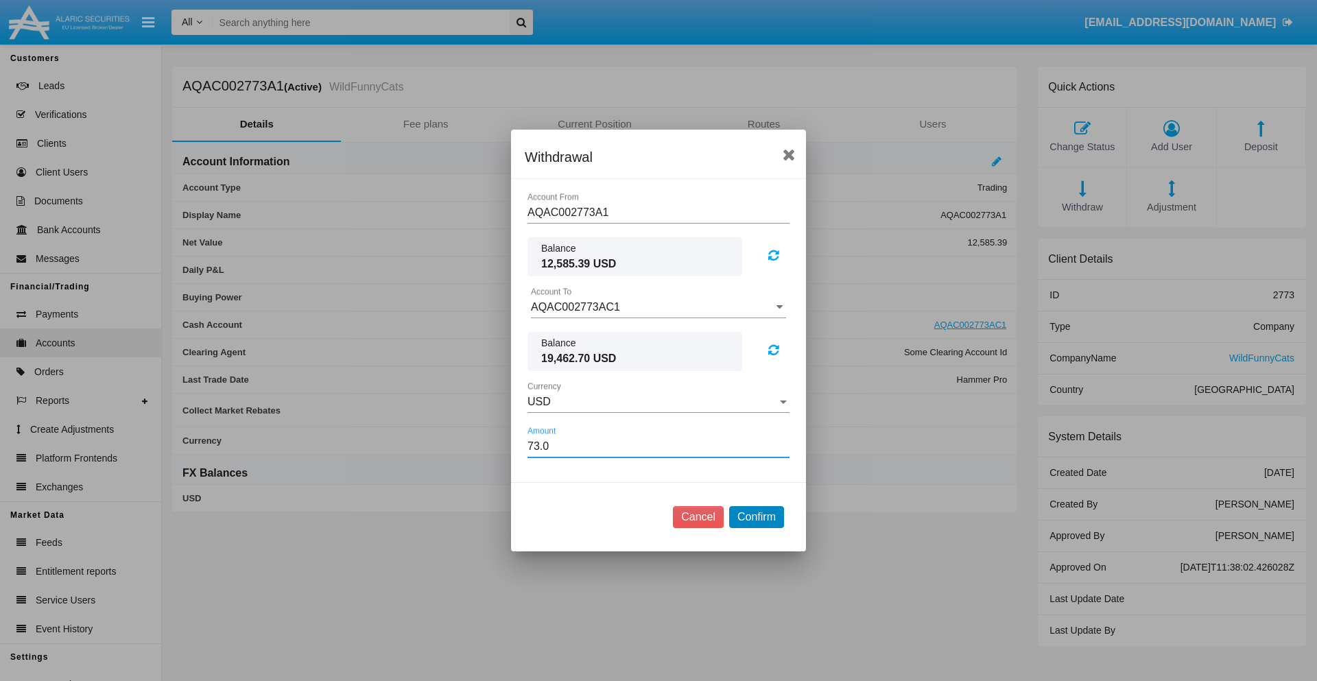
click at [756, 517] on button "Confirm" at bounding box center [756, 517] width 55 height 22
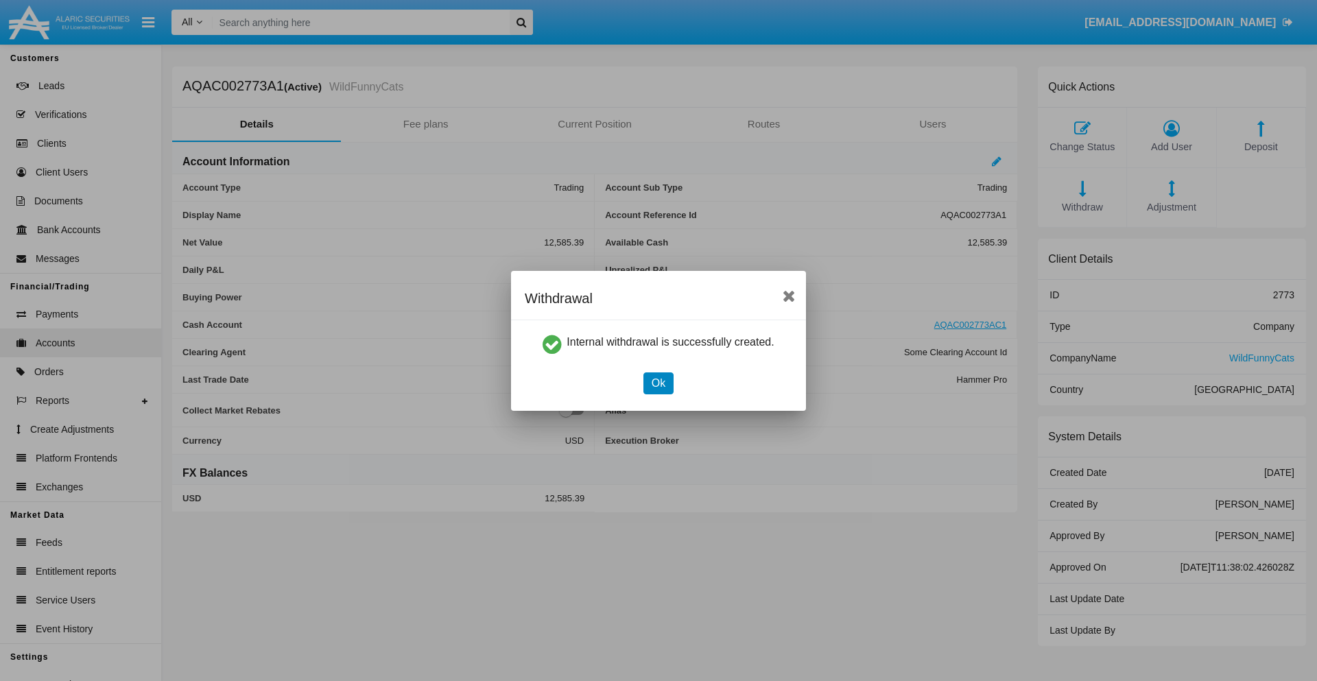
click at [658, 383] on button "Ok" at bounding box center [659, 384] width 30 height 22
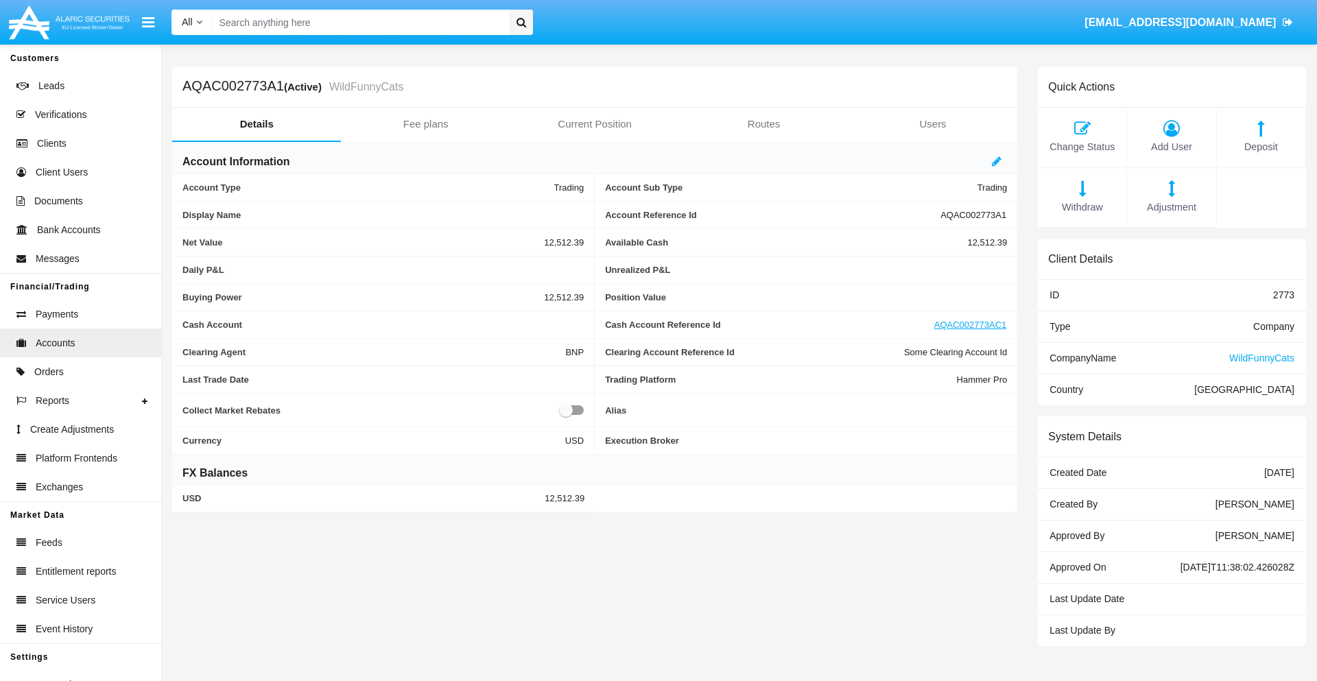
click at [1082, 207] on span "Withdraw" at bounding box center [1082, 207] width 75 height 15
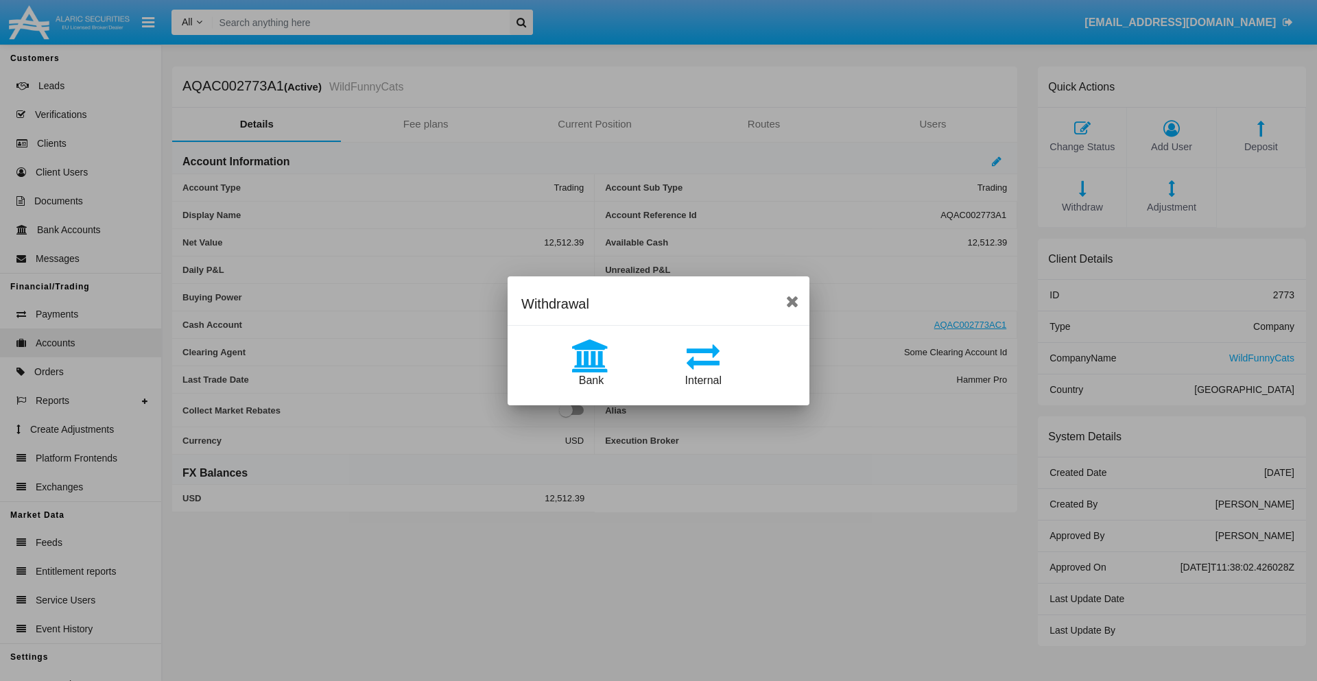
click at [591, 380] on span "Bank" at bounding box center [591, 381] width 25 height 12
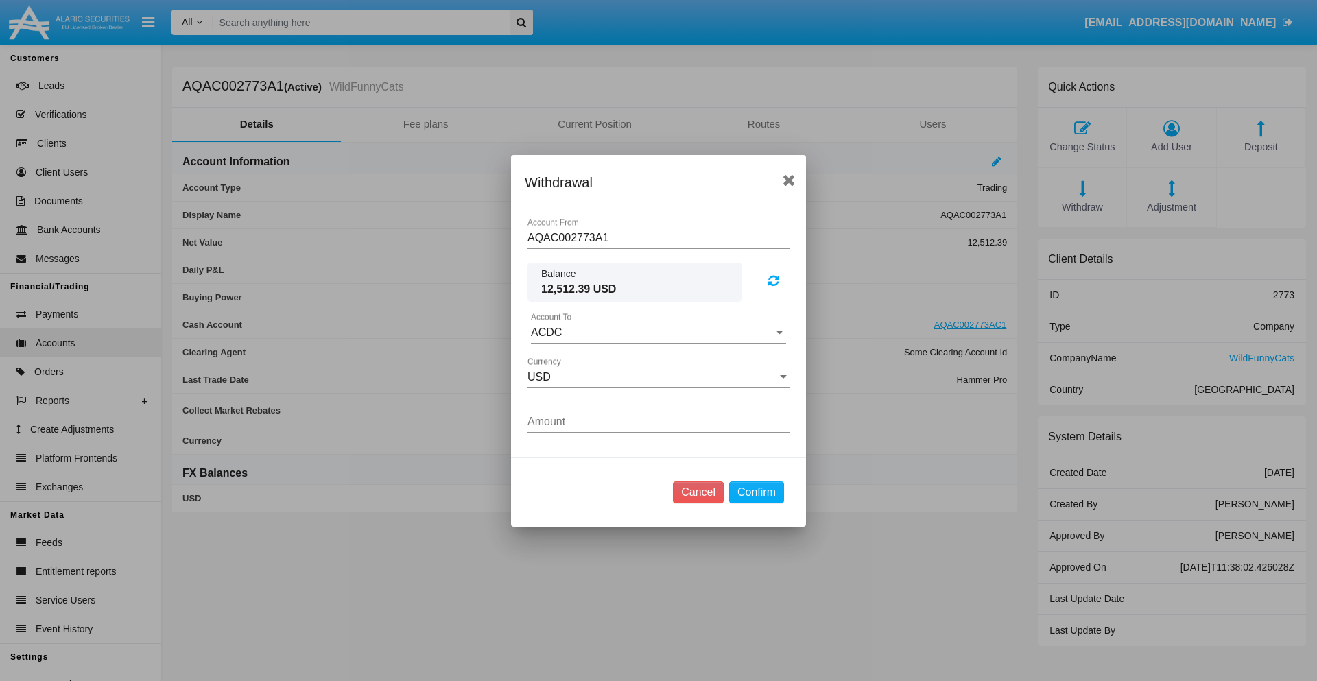
click at [659, 332] on input "ACDC" at bounding box center [658, 333] width 255 height 12
click at [561, 360] on span "ACDC" at bounding box center [561, 360] width 31 height 12
type input "ACDC"
type input "2.92"
click at [756, 492] on button "Confirm" at bounding box center [756, 493] width 55 height 22
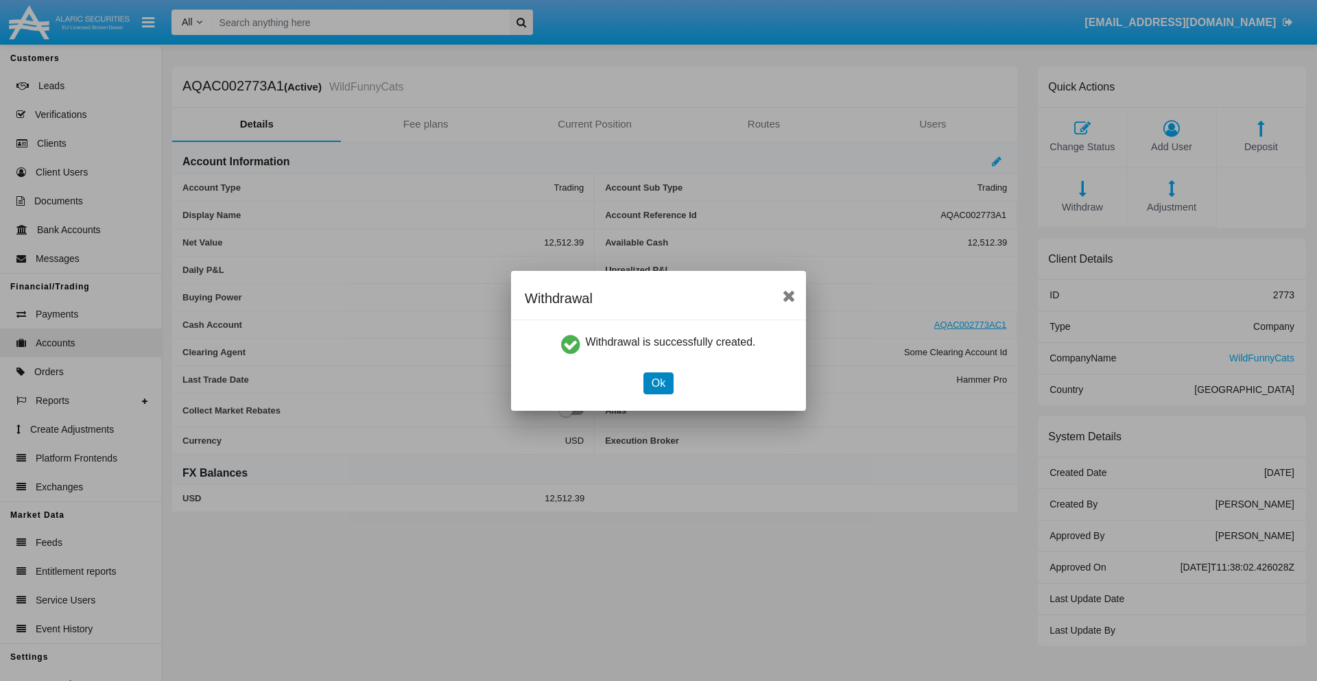
click at [658, 383] on button "Ok" at bounding box center [659, 384] width 30 height 22
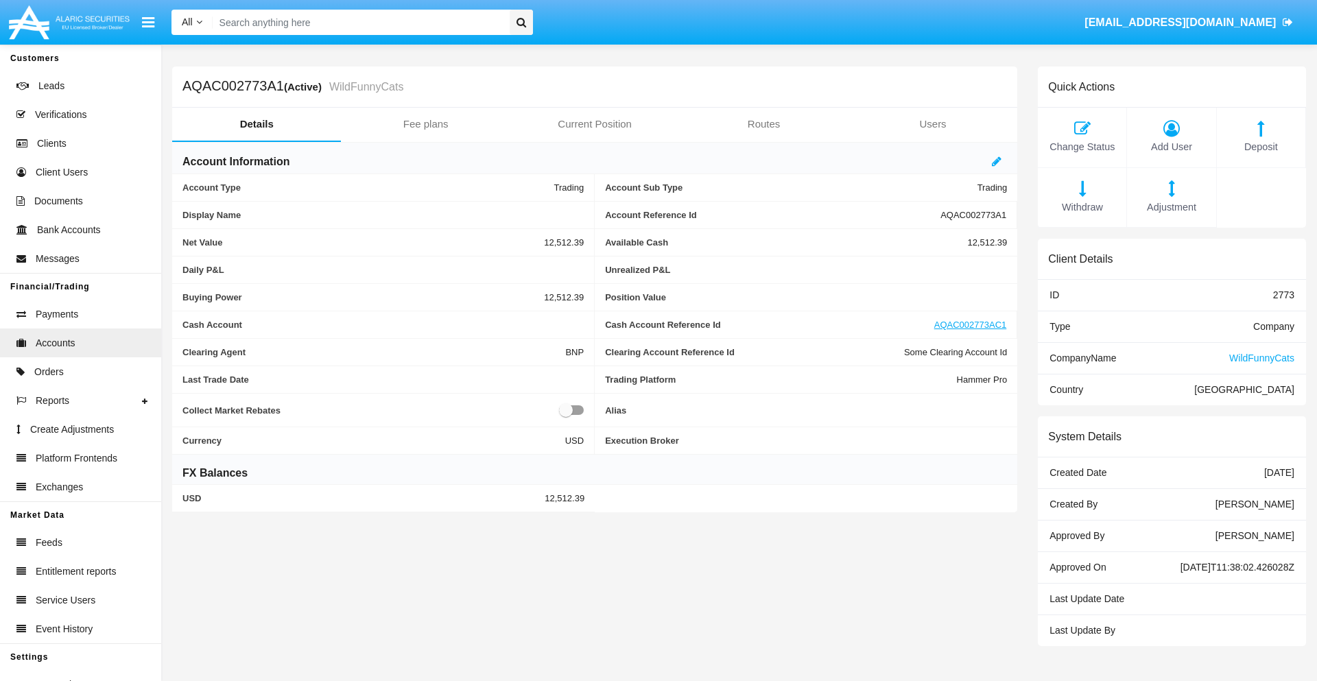
click at [1172, 207] on span "Adjustment" at bounding box center [1171, 207] width 75 height 15
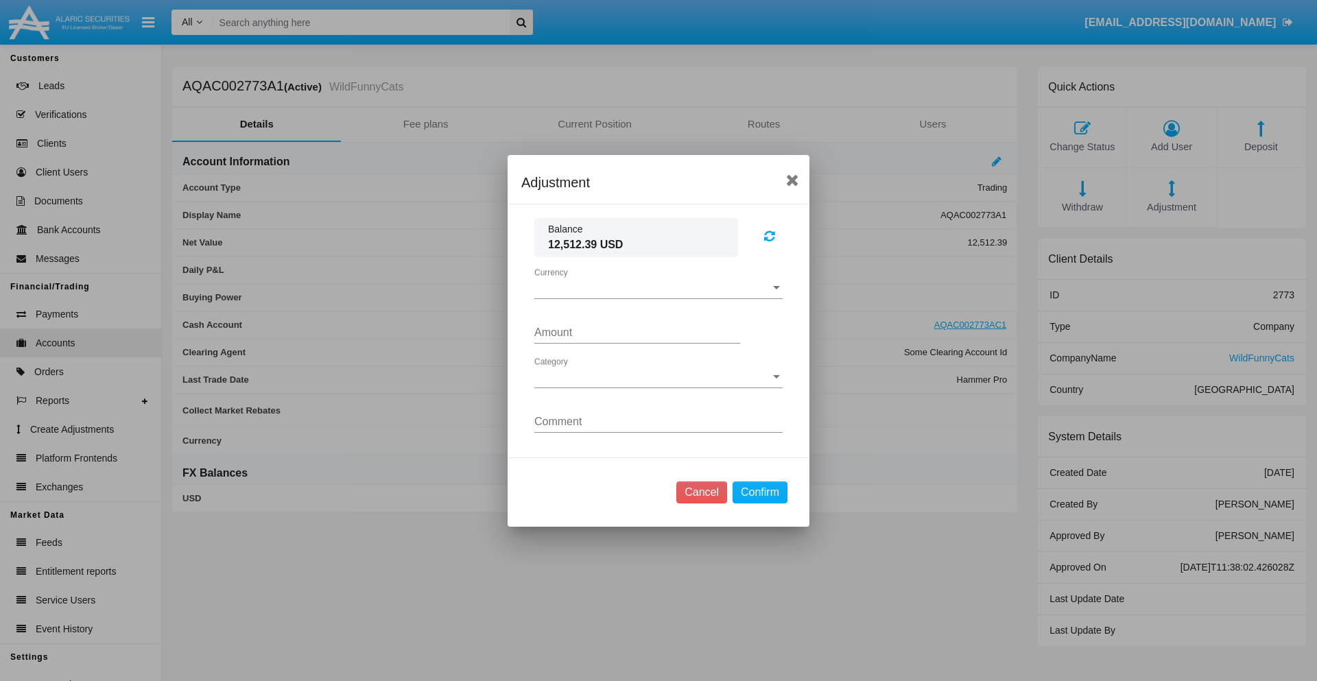
click at [659, 288] on span "Currency" at bounding box center [653, 288] width 236 height 12
click at [659, 298] on span "USD" at bounding box center [659, 298] width 248 height 33
click at [659, 377] on span "Category" at bounding box center [653, 377] width 236 height 12
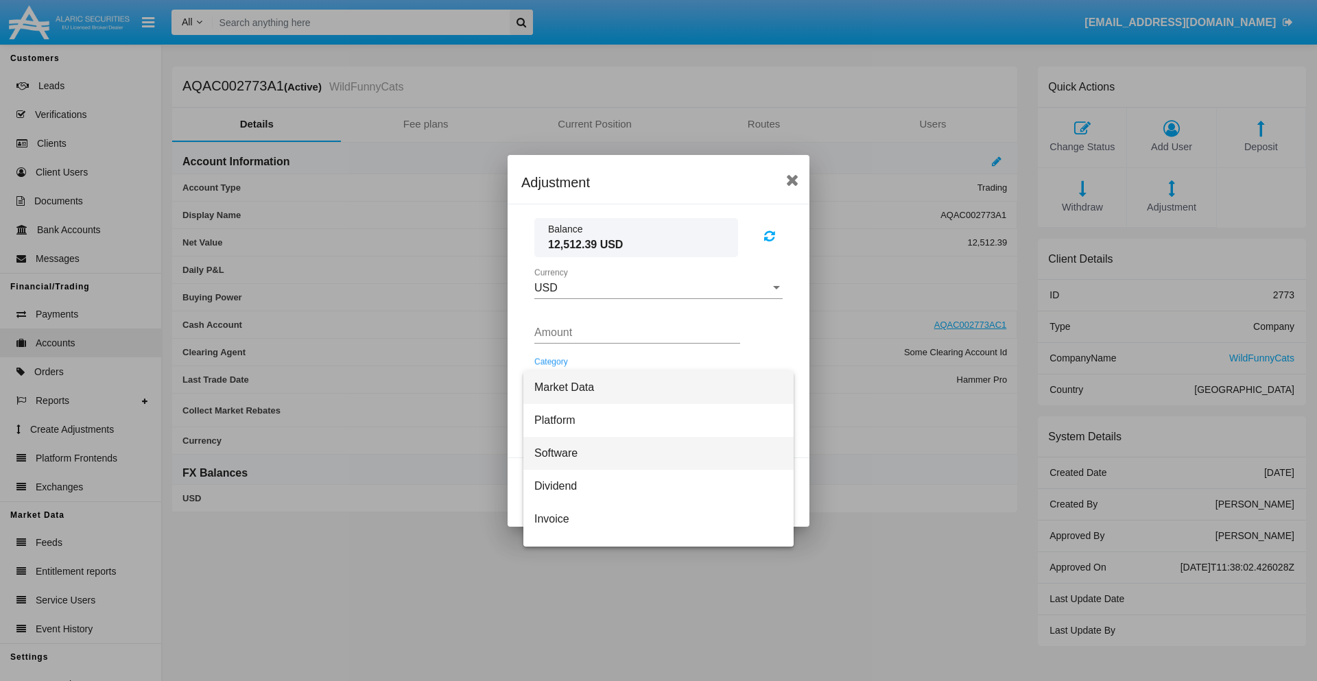
click at [653, 453] on span "Software" at bounding box center [659, 453] width 248 height 33
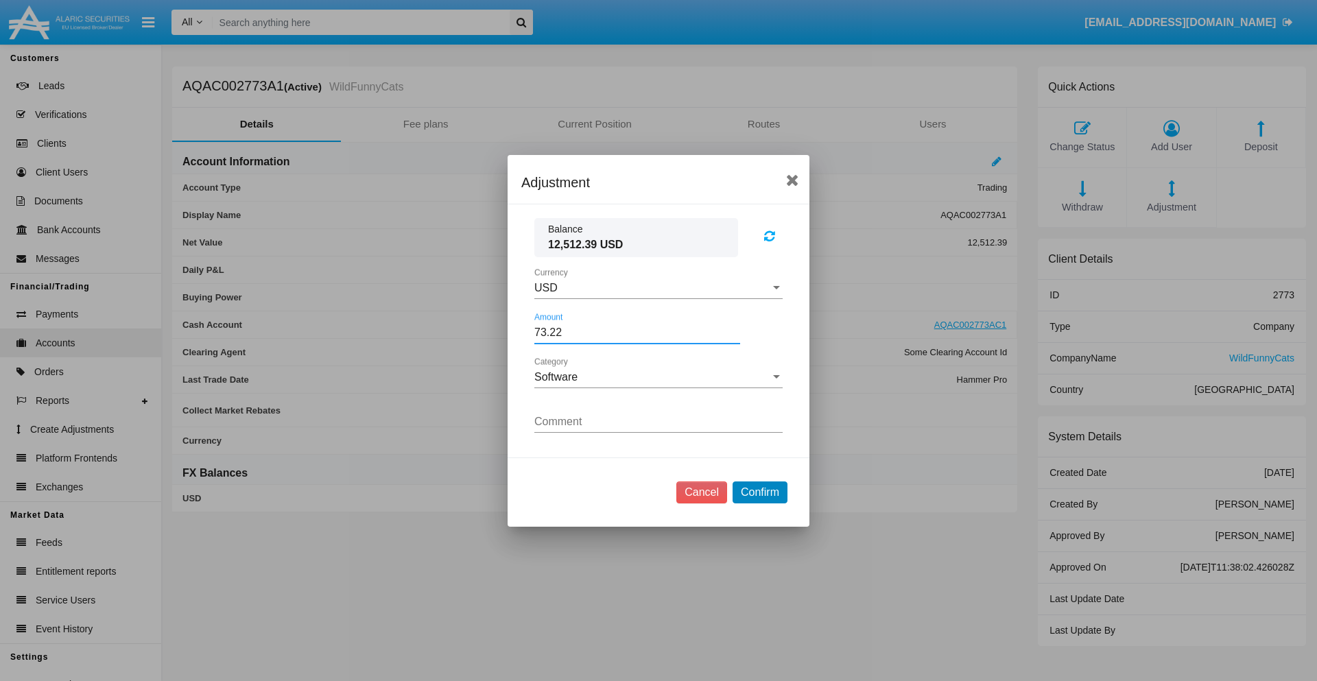
click at [760, 492] on button "Confirm" at bounding box center [760, 493] width 55 height 22
type input "73.2200"
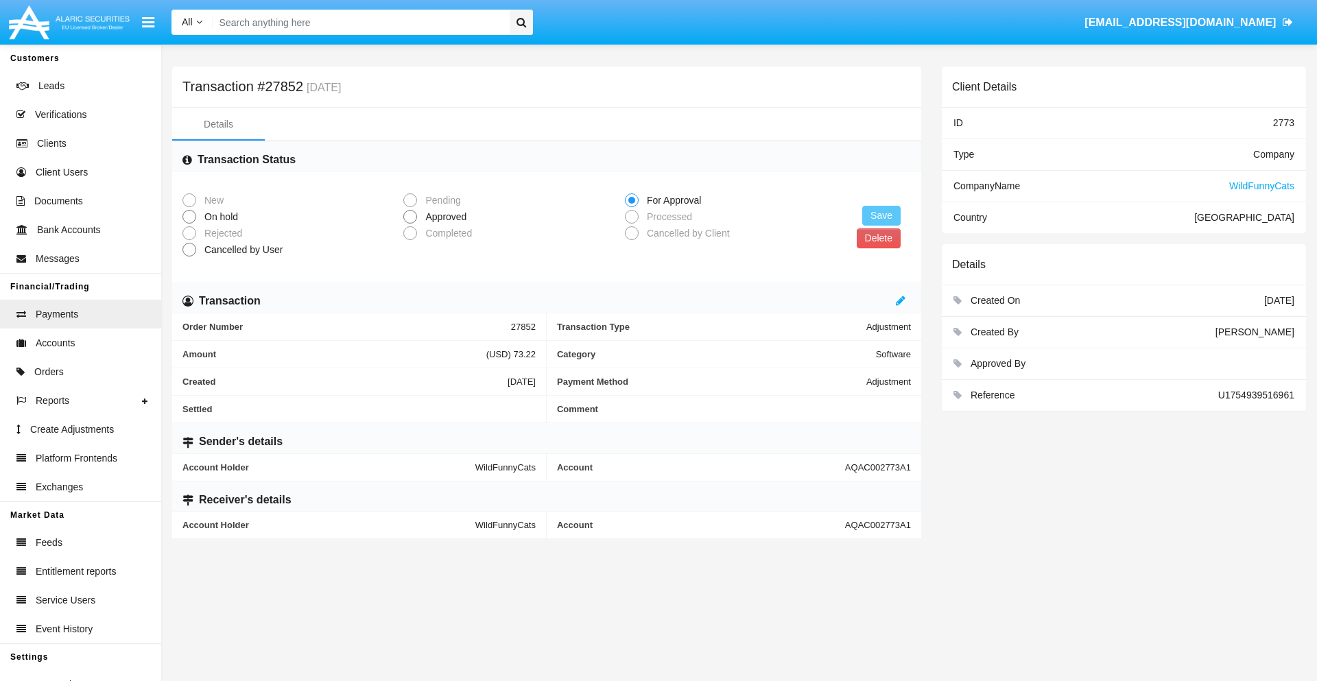
click at [443, 217] on span "Approved" at bounding box center [443, 217] width 53 height 14
click at [410, 224] on input "Approved" at bounding box center [410, 224] width 1 height 1
radio input "true"
click at [882, 215] on button "Save" at bounding box center [882, 216] width 38 height 20
click at [878, 238] on button "Delete" at bounding box center [879, 238] width 44 height 20
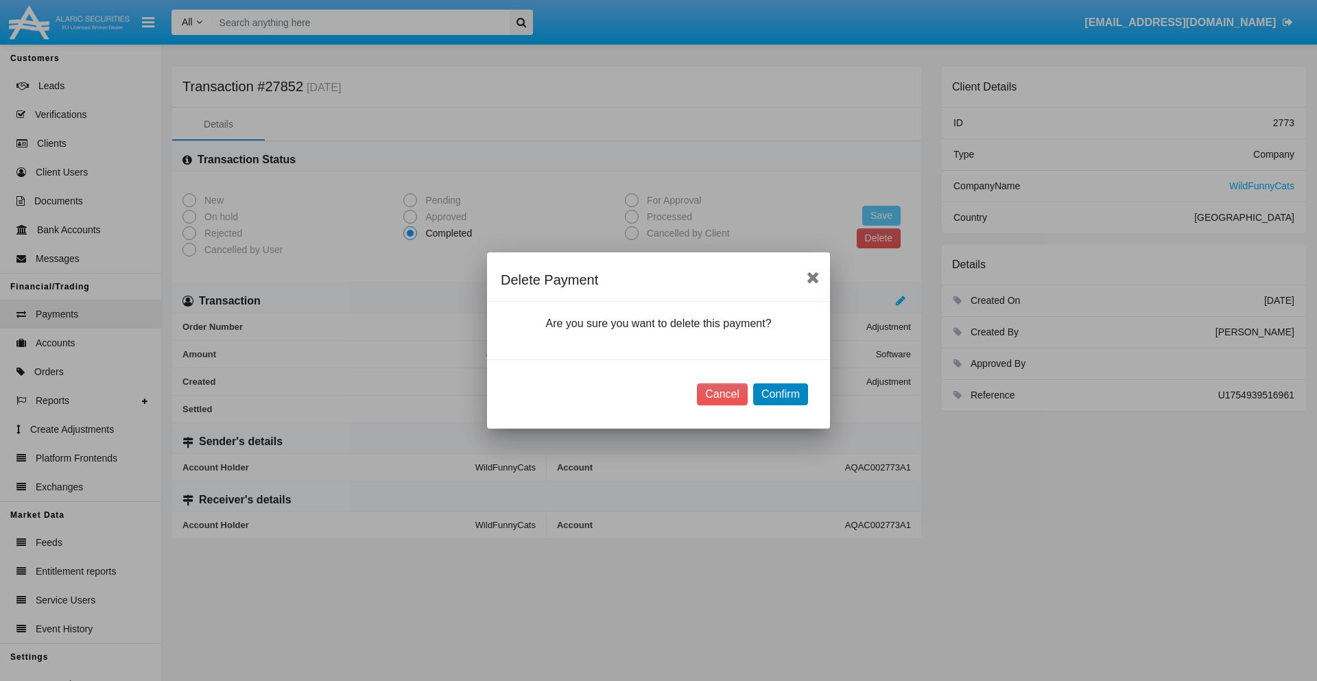
click at [780, 395] on button "Confirm" at bounding box center [780, 395] width 55 height 22
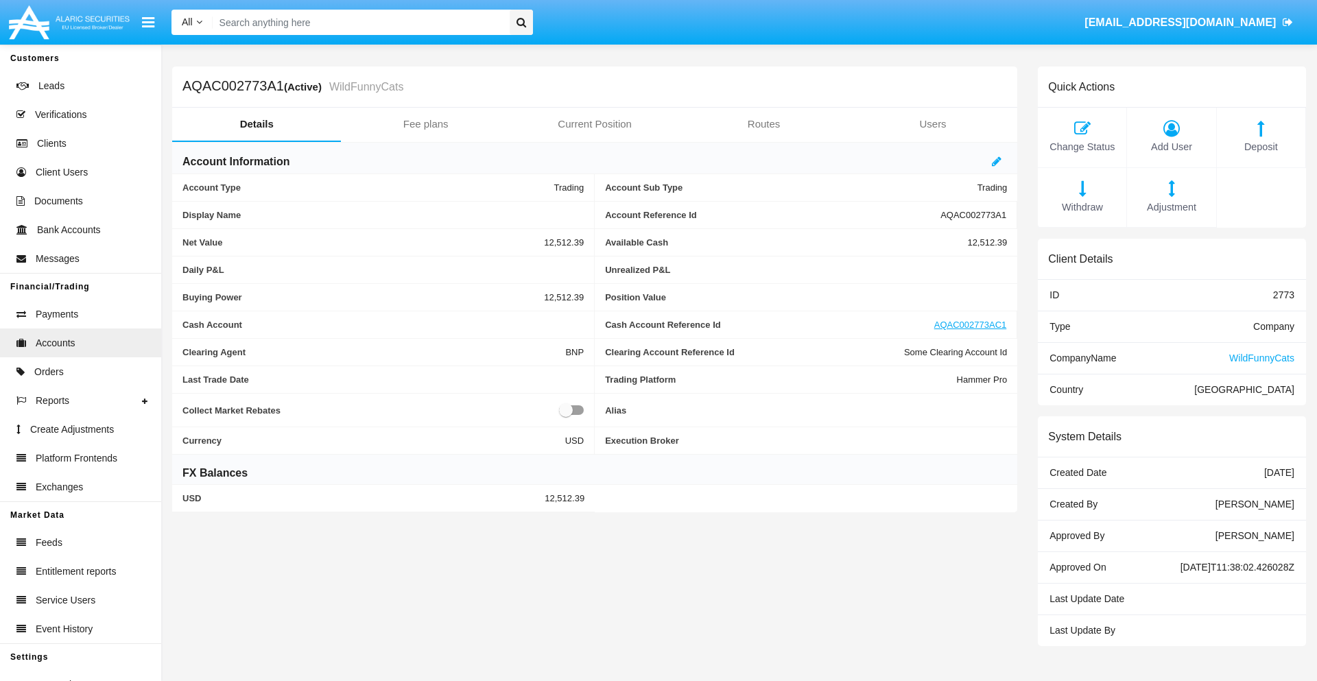
click at [1261, 147] on span "Deposit" at bounding box center [1261, 147] width 75 height 15
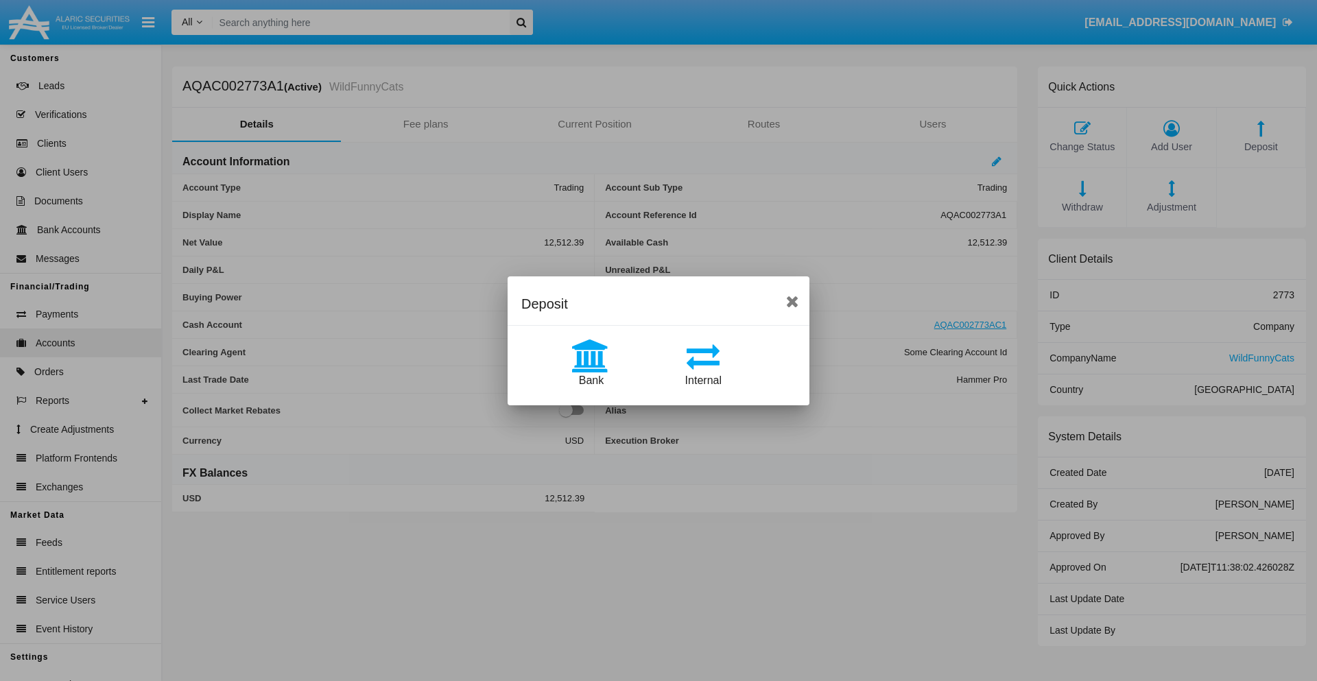
click at [591, 380] on span "Bank" at bounding box center [591, 381] width 25 height 12
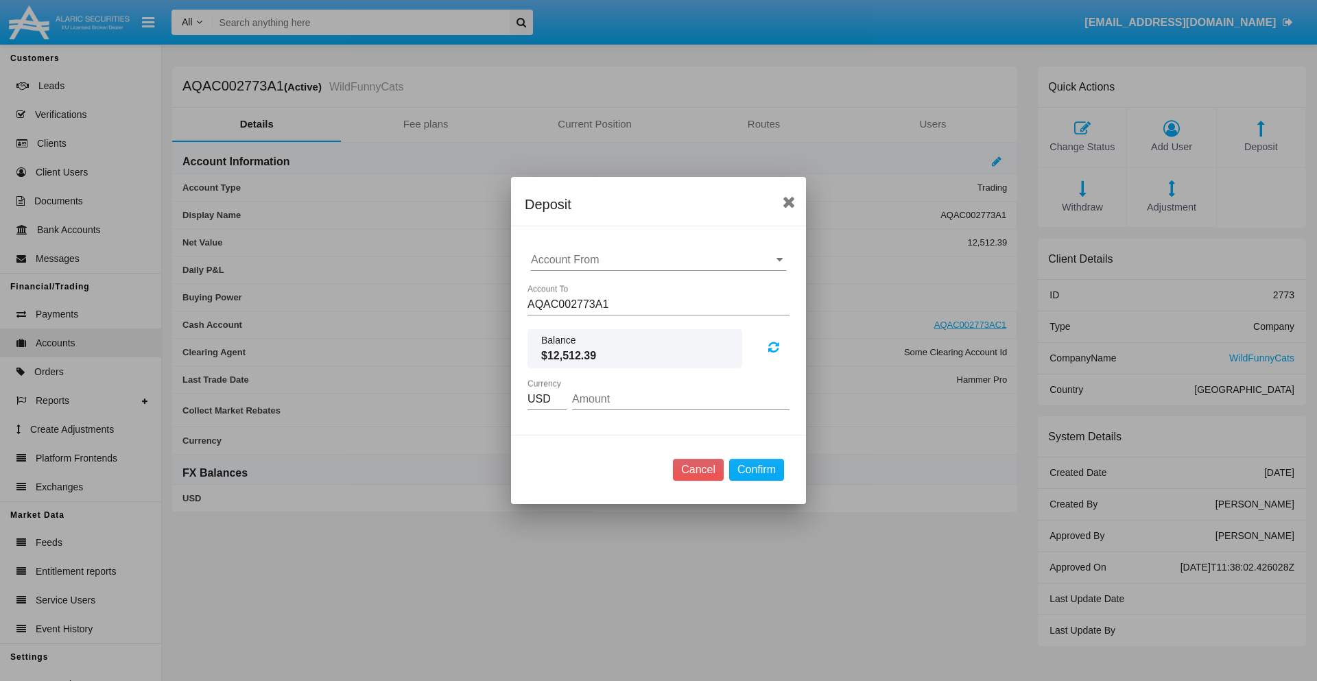
click at [659, 260] on input "Account From" at bounding box center [658, 260] width 255 height 12
click at [561, 287] on span "ACDC" at bounding box center [561, 287] width 31 height 12
type input "ACDC"
type input "21.88"
click at [756, 470] on button "Confirm" at bounding box center [756, 470] width 55 height 22
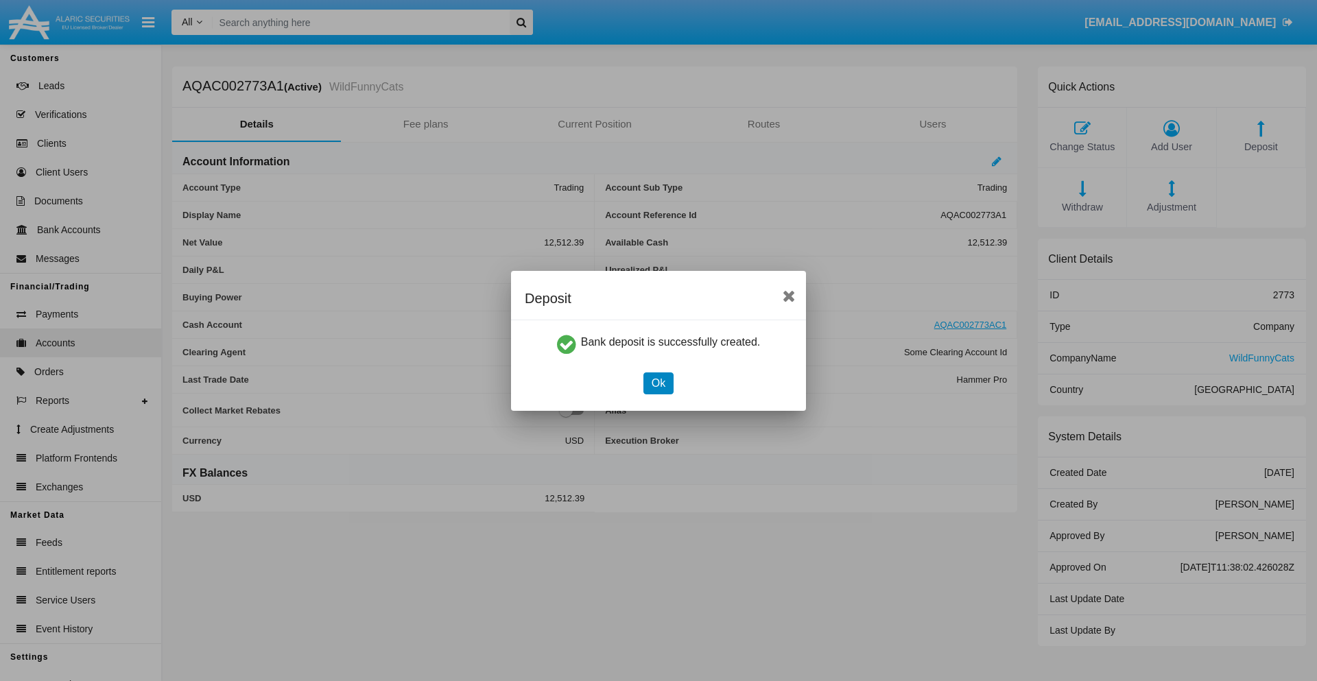
click at [658, 383] on button "Ok" at bounding box center [659, 384] width 30 height 22
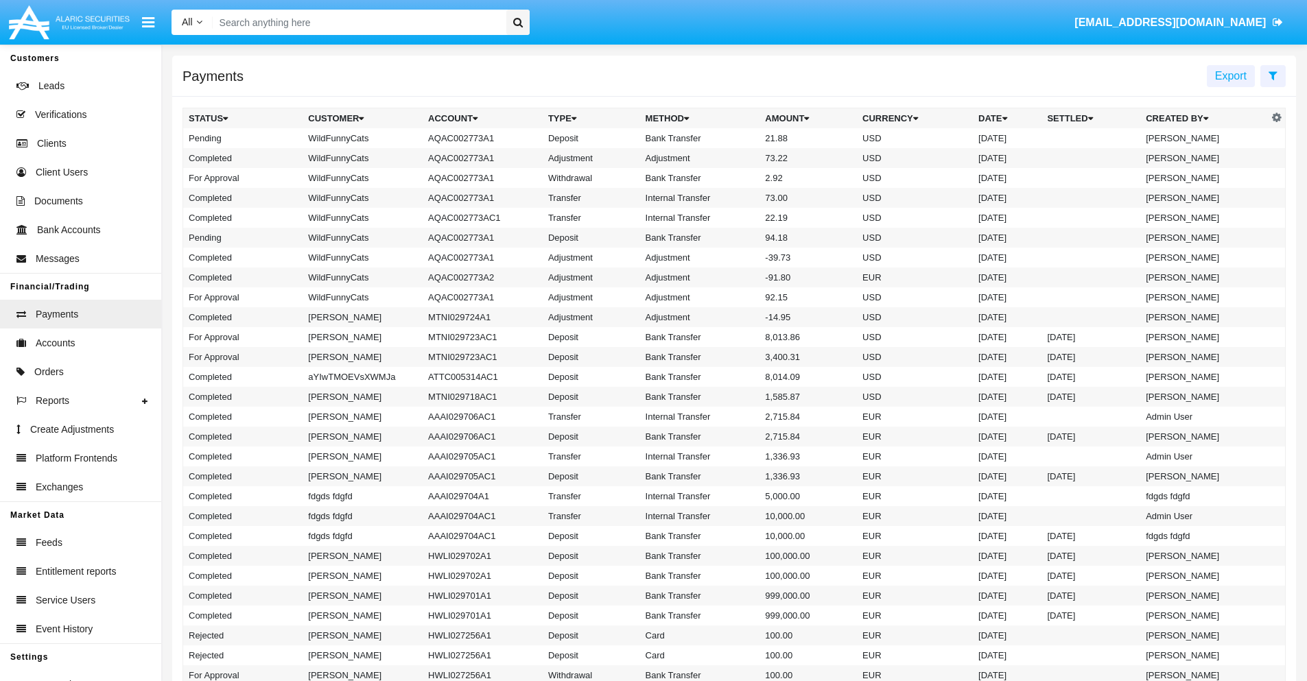
click at [734, 138] on td "Bank Transfer" at bounding box center [700, 138] width 120 height 20
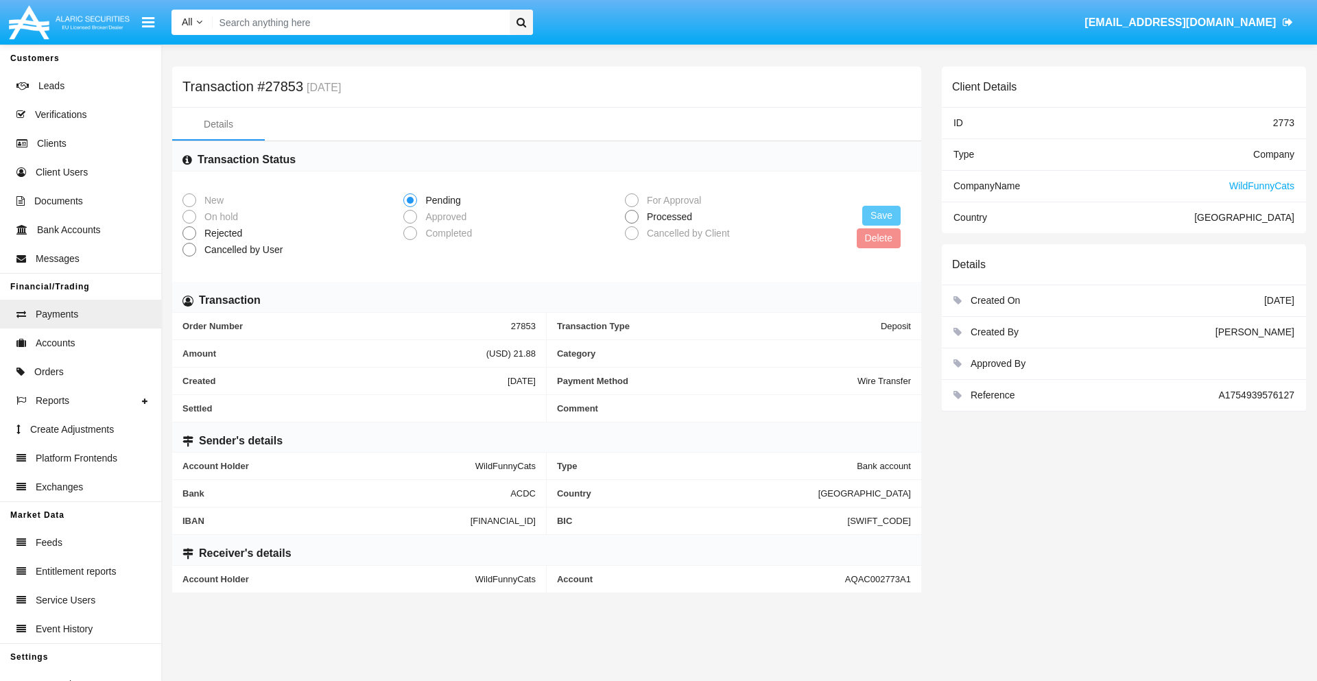
click at [667, 217] on span "Processed" at bounding box center [667, 217] width 57 height 14
click at [632, 224] on input "Processed" at bounding box center [631, 224] width 1 height 1
radio input "true"
click at [882, 215] on button "Save" at bounding box center [882, 216] width 38 height 20
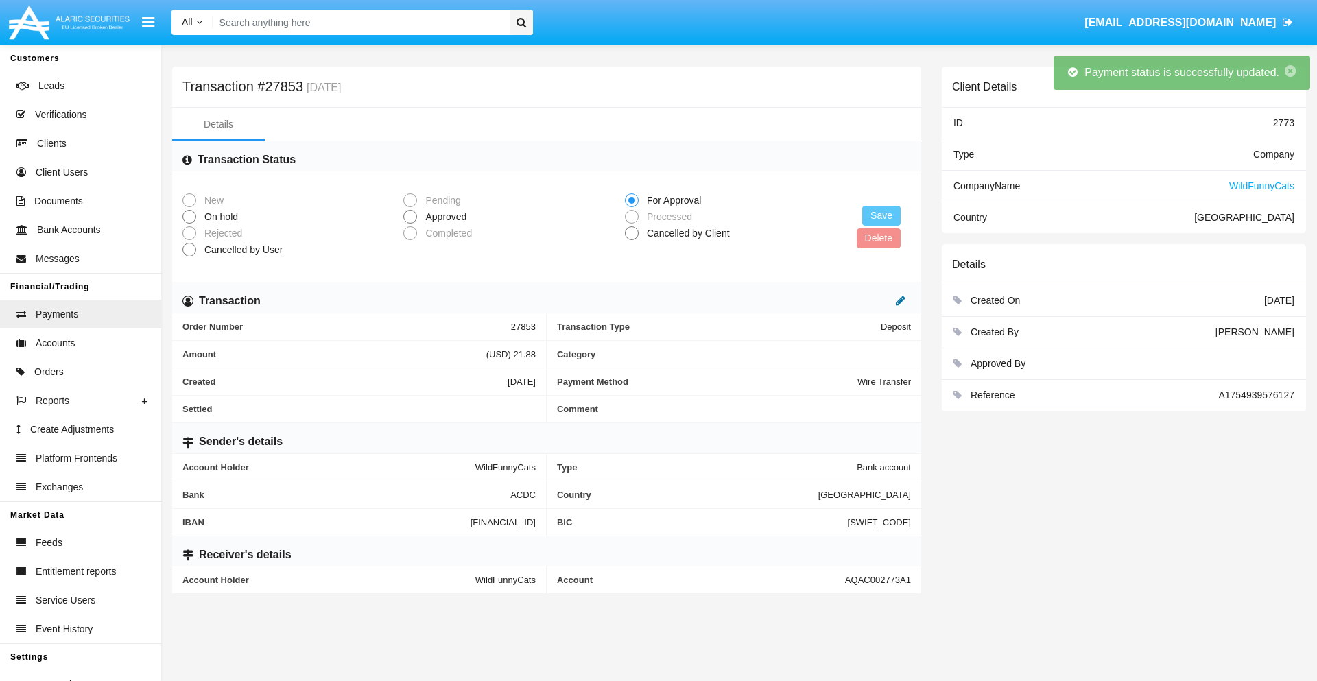
click at [901, 301] on icon at bounding box center [901, 300] width 10 height 11
type input "76.05"
click at [887, 301] on icon at bounding box center [887, 300] width 10 height 11
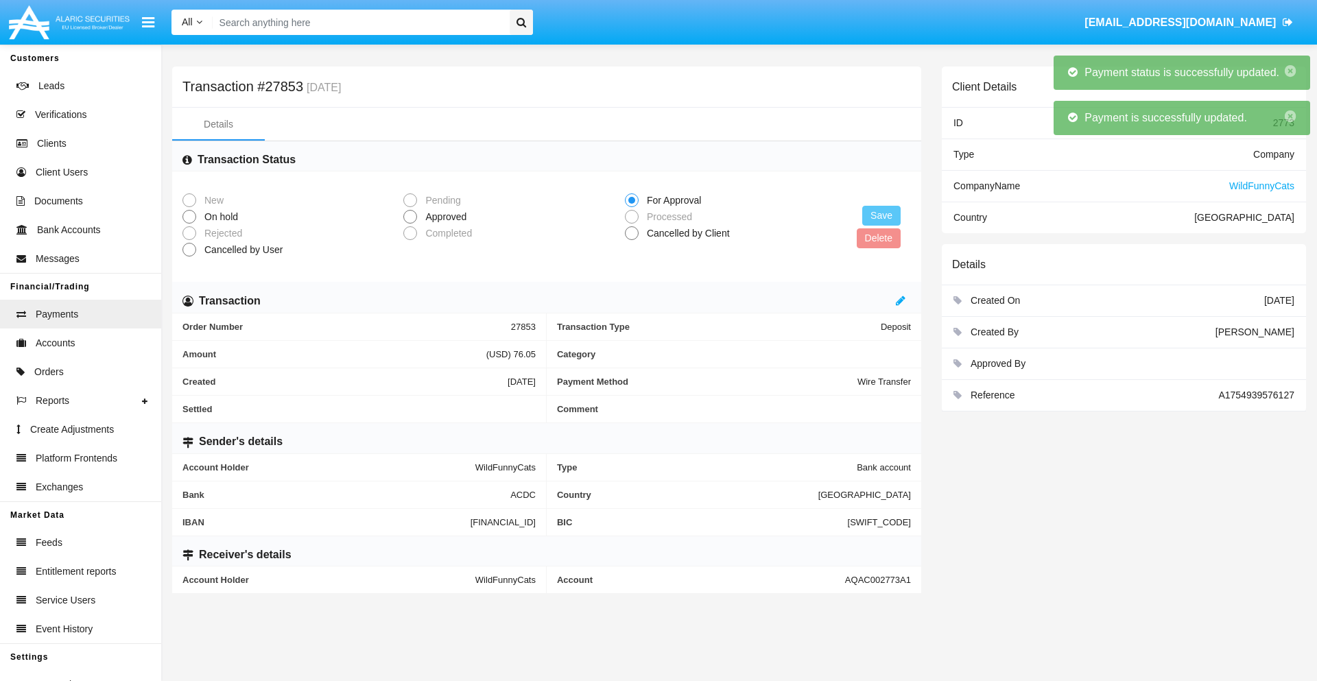
click at [443, 217] on span "Approved" at bounding box center [443, 217] width 53 height 14
click at [410, 224] on input "Approved" at bounding box center [410, 224] width 1 height 1
radio input "true"
click at [882, 215] on button "Save" at bounding box center [882, 216] width 38 height 20
